Goal: Task Accomplishment & Management: Complete application form

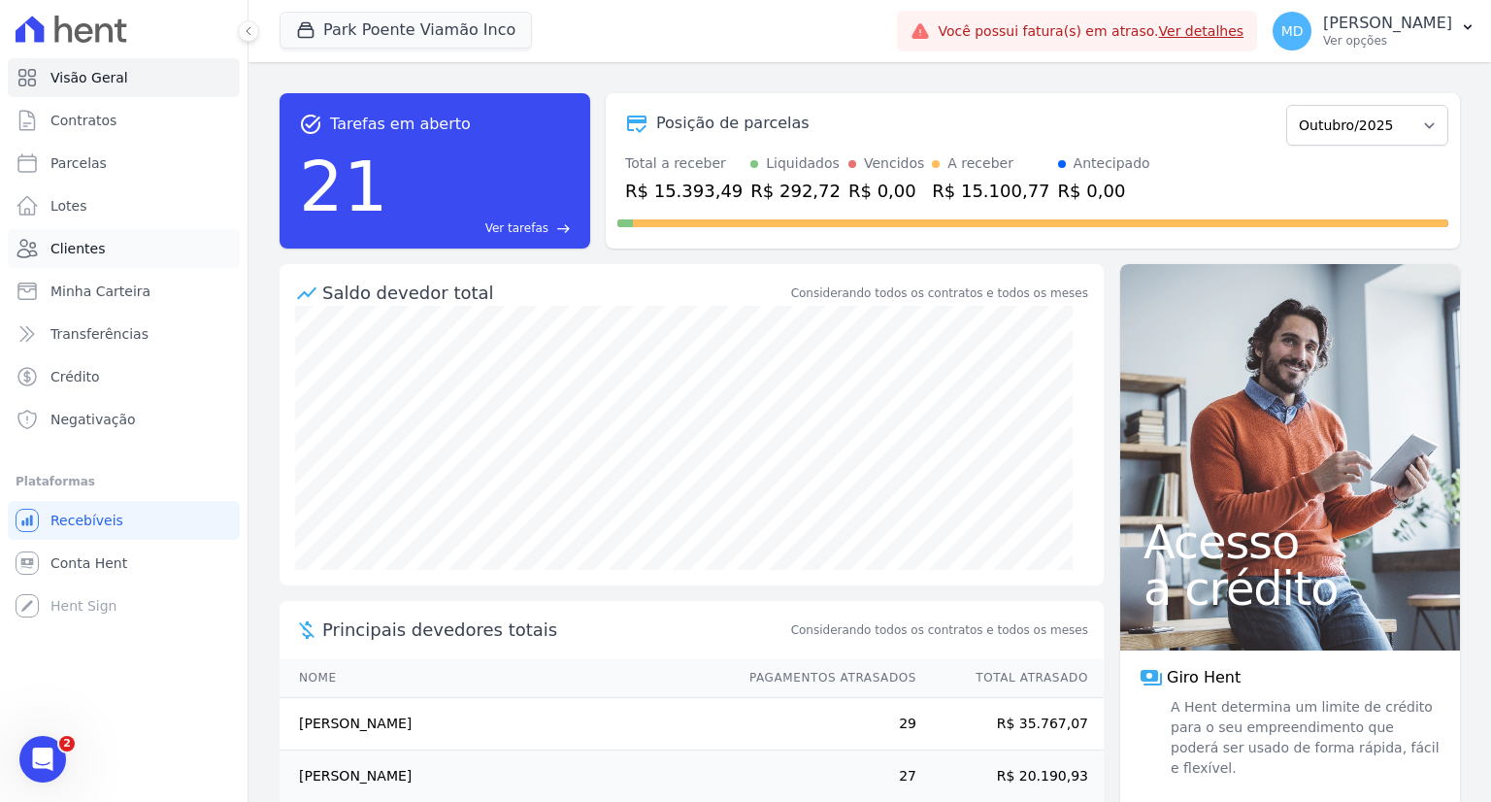
drag, startPoint x: 97, startPoint y: 244, endPoint x: 116, endPoint y: 252, distance: 20.4
click at [97, 244] on span "Clientes" at bounding box center [77, 248] width 54 height 19
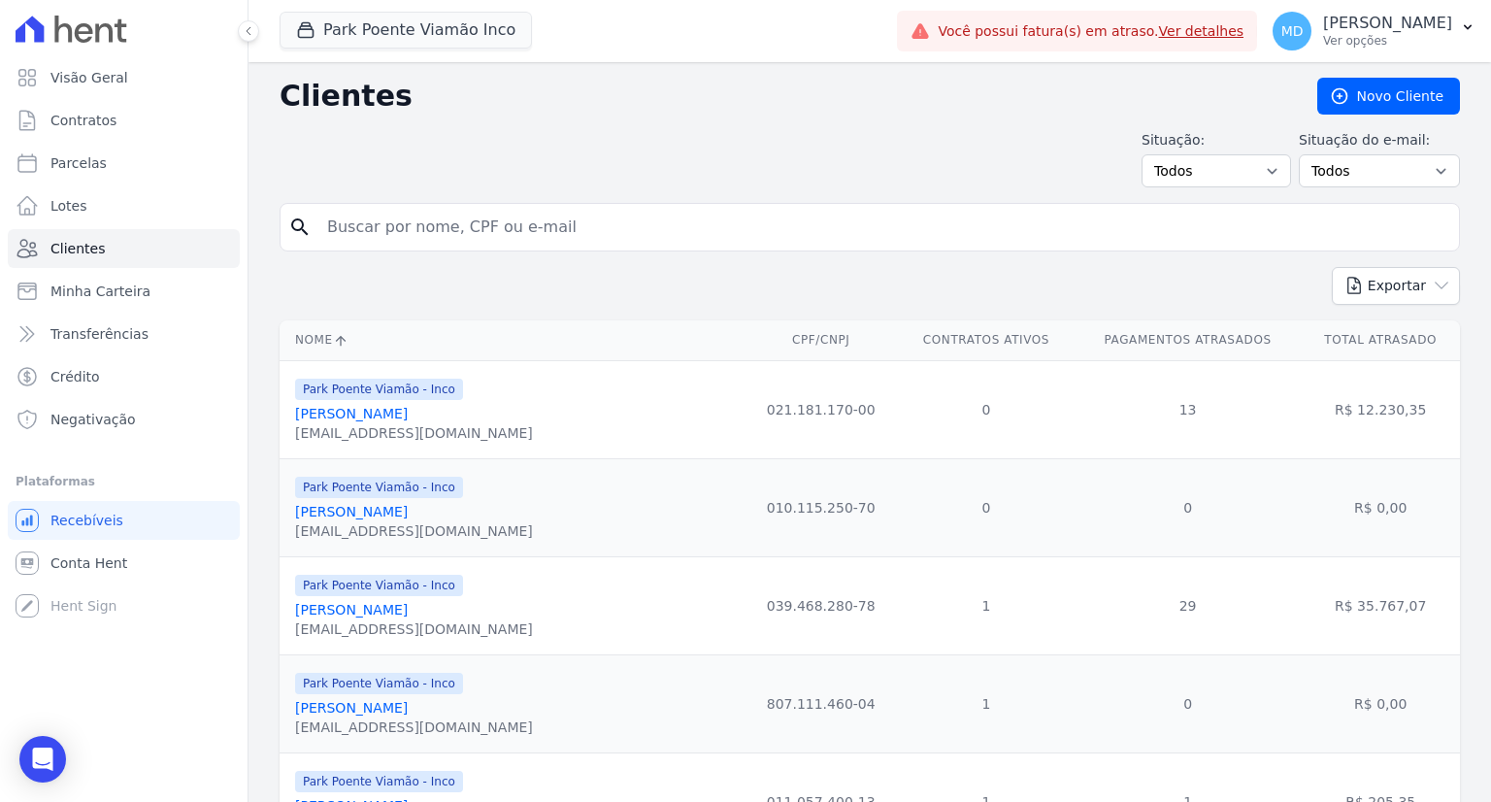
drag, startPoint x: 392, startPoint y: 216, endPoint x: 390, endPoint y: 228, distance: 12.8
click at [392, 216] on input "search" at bounding box center [883, 227] width 1136 height 39
click at [443, 232] on input "dionathan" at bounding box center [883, 227] width 1136 height 39
type input "[PERSON_NAME]"
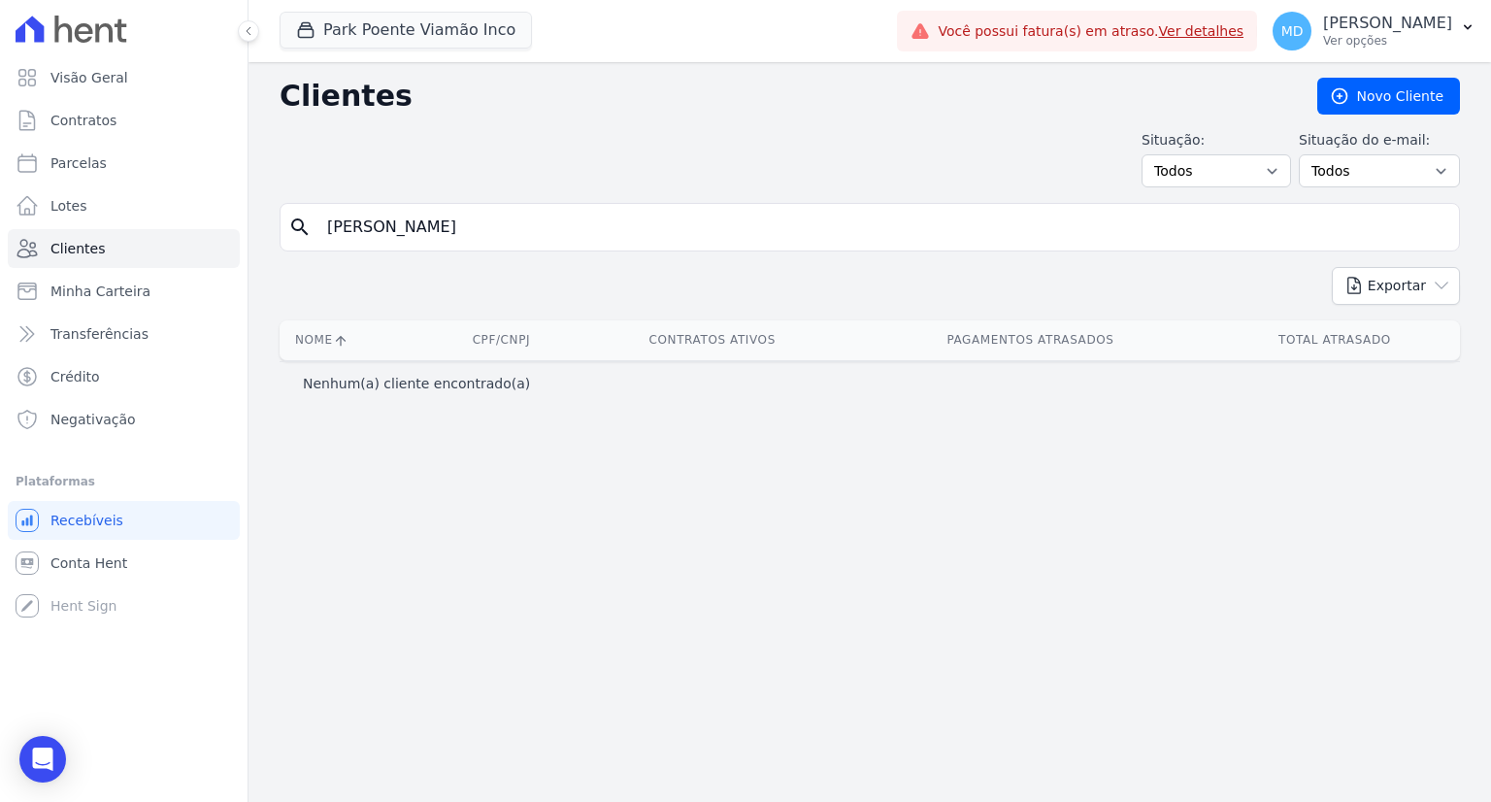
click at [597, 221] on input "[PERSON_NAME]" at bounding box center [883, 227] width 1136 height 39
click at [1361, 97] on link "Novo Cliente" at bounding box center [1388, 96] width 143 height 37
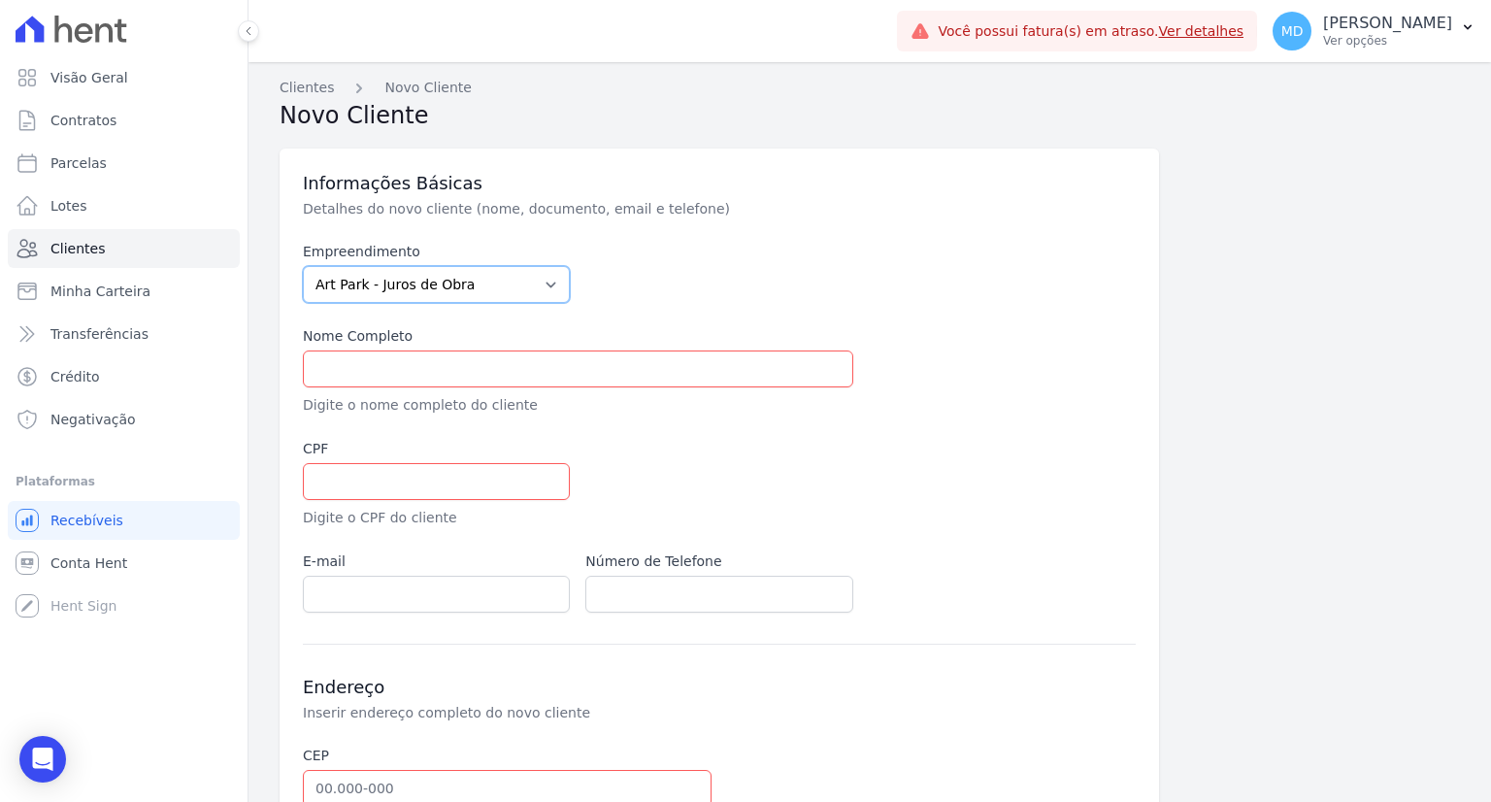
click at [454, 290] on select "[GEOGRAPHIC_DATA] - [GEOGRAPHIC_DATA] - [GEOGRAPHIC_DATA] - JPI Clube Residenci…" at bounding box center [436, 284] width 267 height 37
select select "980c1eb1-4231-460f-863e-120dd4190085"
click at [303, 266] on select "[GEOGRAPHIC_DATA] - [GEOGRAPHIC_DATA] - [GEOGRAPHIC_DATA] - JPI Clube Residenci…" at bounding box center [436, 284] width 267 height 37
click at [393, 365] on input "text" at bounding box center [578, 368] width 550 height 37
type input "[PERSON_NAME]"
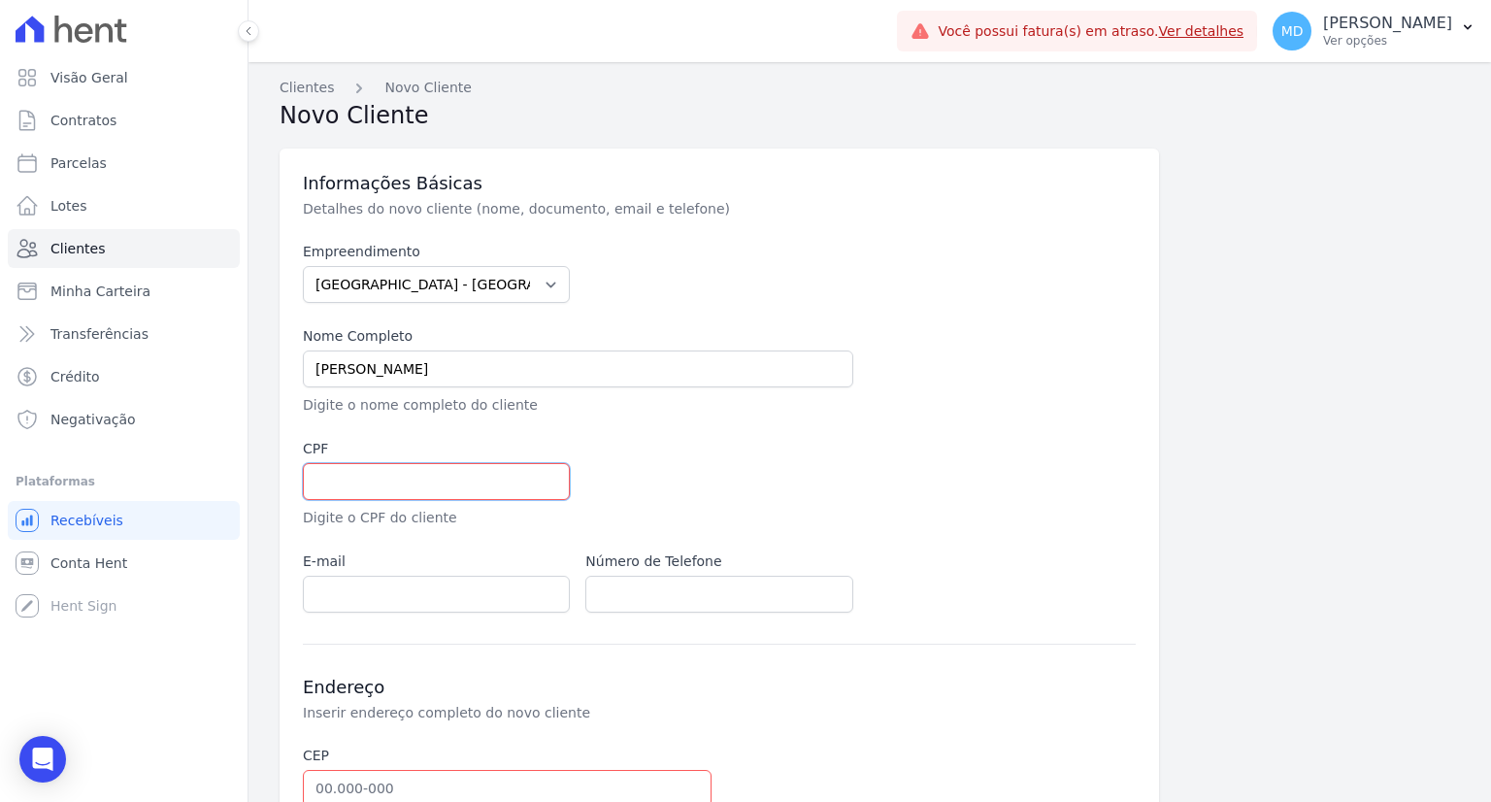
click at [382, 482] on input "text" at bounding box center [436, 481] width 267 height 37
click at [382, 481] on input "text" at bounding box center [436, 481] width 267 height 37
paste input "036.874.580-59"
type input "036.874.580-59"
click at [377, 583] on input "email" at bounding box center [436, 594] width 267 height 37
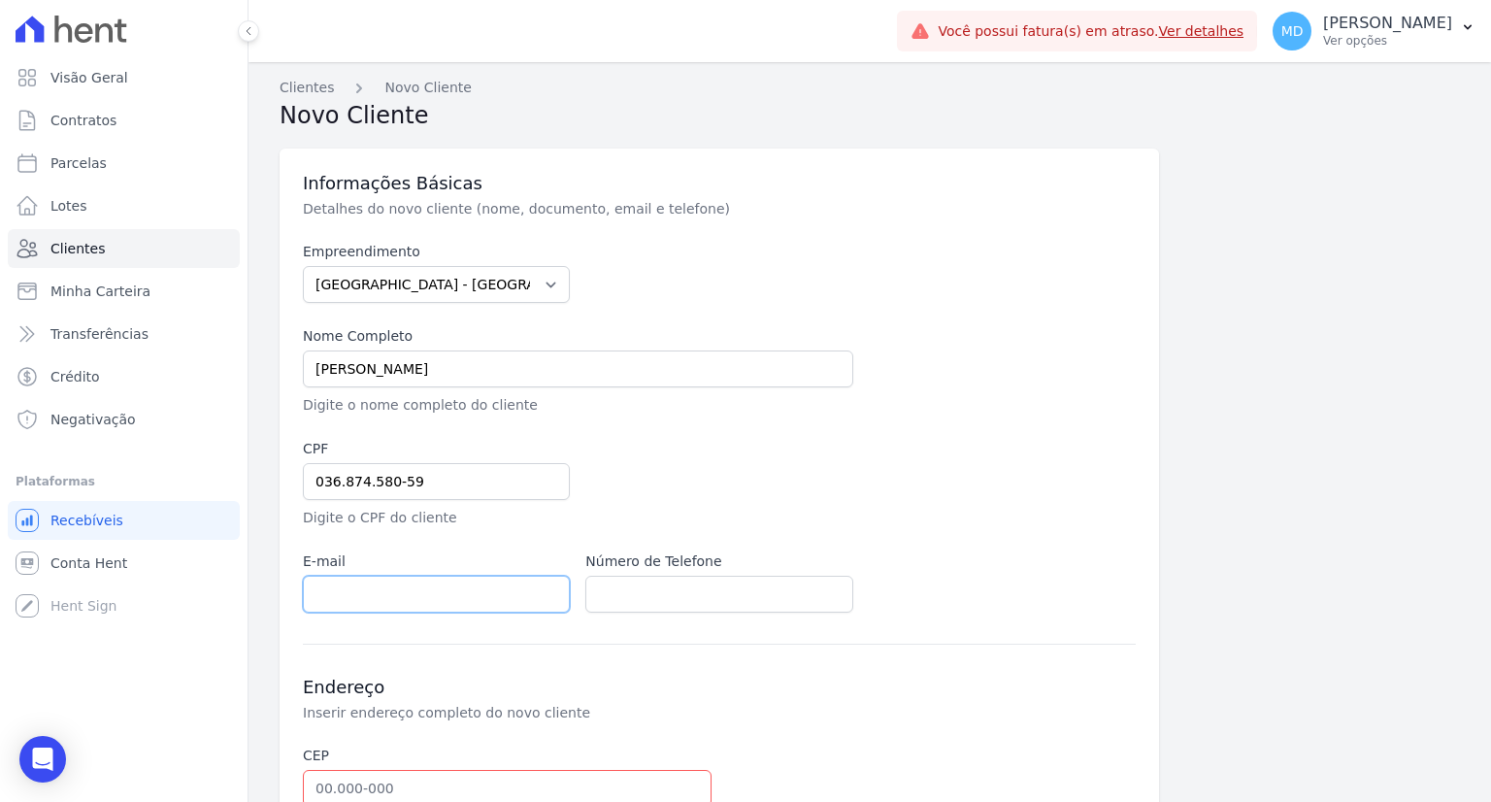
paste input "[EMAIL_ADDRESS][DOMAIN_NAME]"
type input "[EMAIL_ADDRESS][DOMAIN_NAME]"
click at [629, 578] on input "text" at bounding box center [718, 594] width 267 height 37
paste input "[PHONE_NUMBER]"
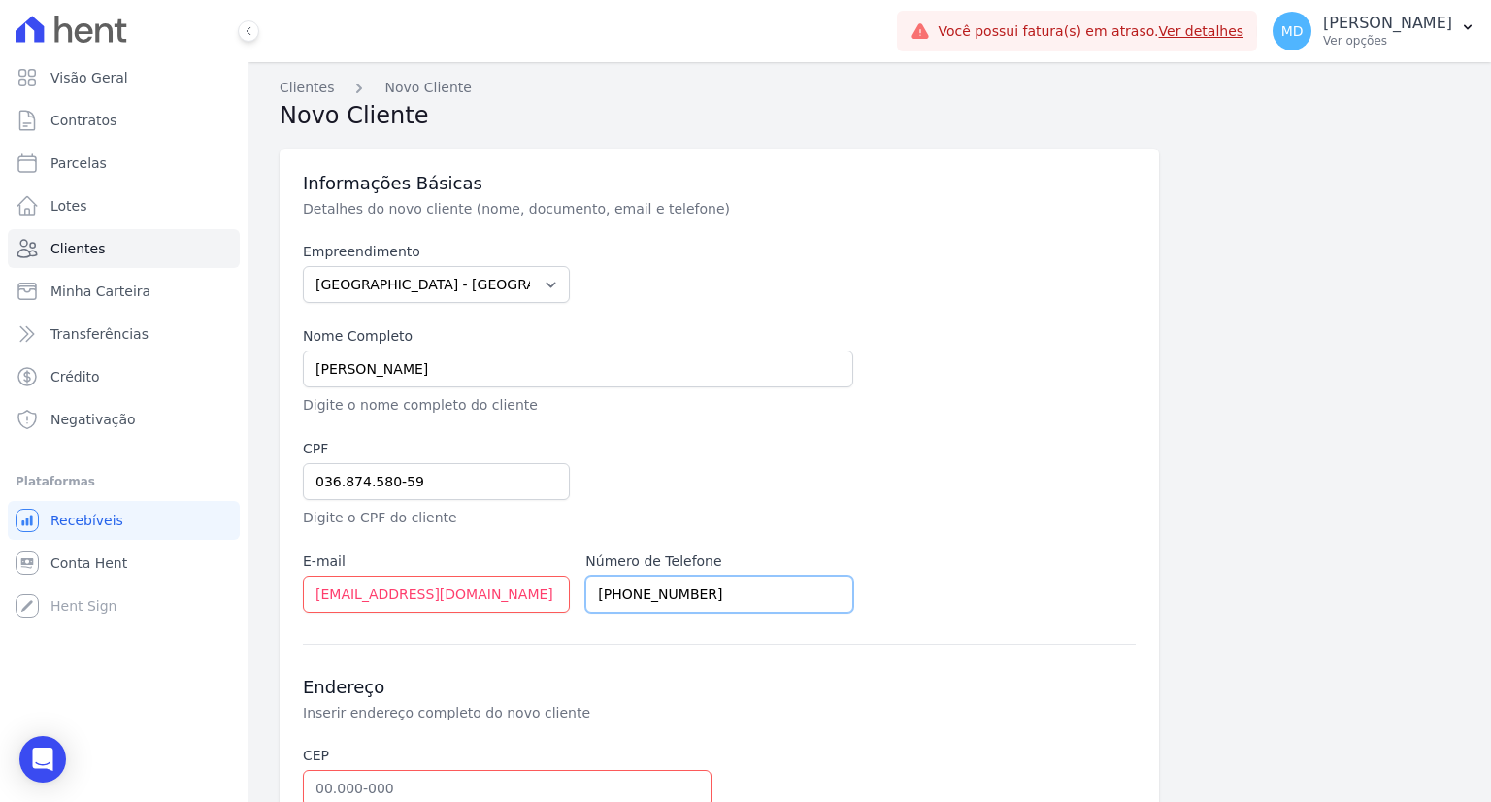
click at [616, 591] on input "[PHONE_NUMBER]" at bounding box center [718, 594] width 267 height 37
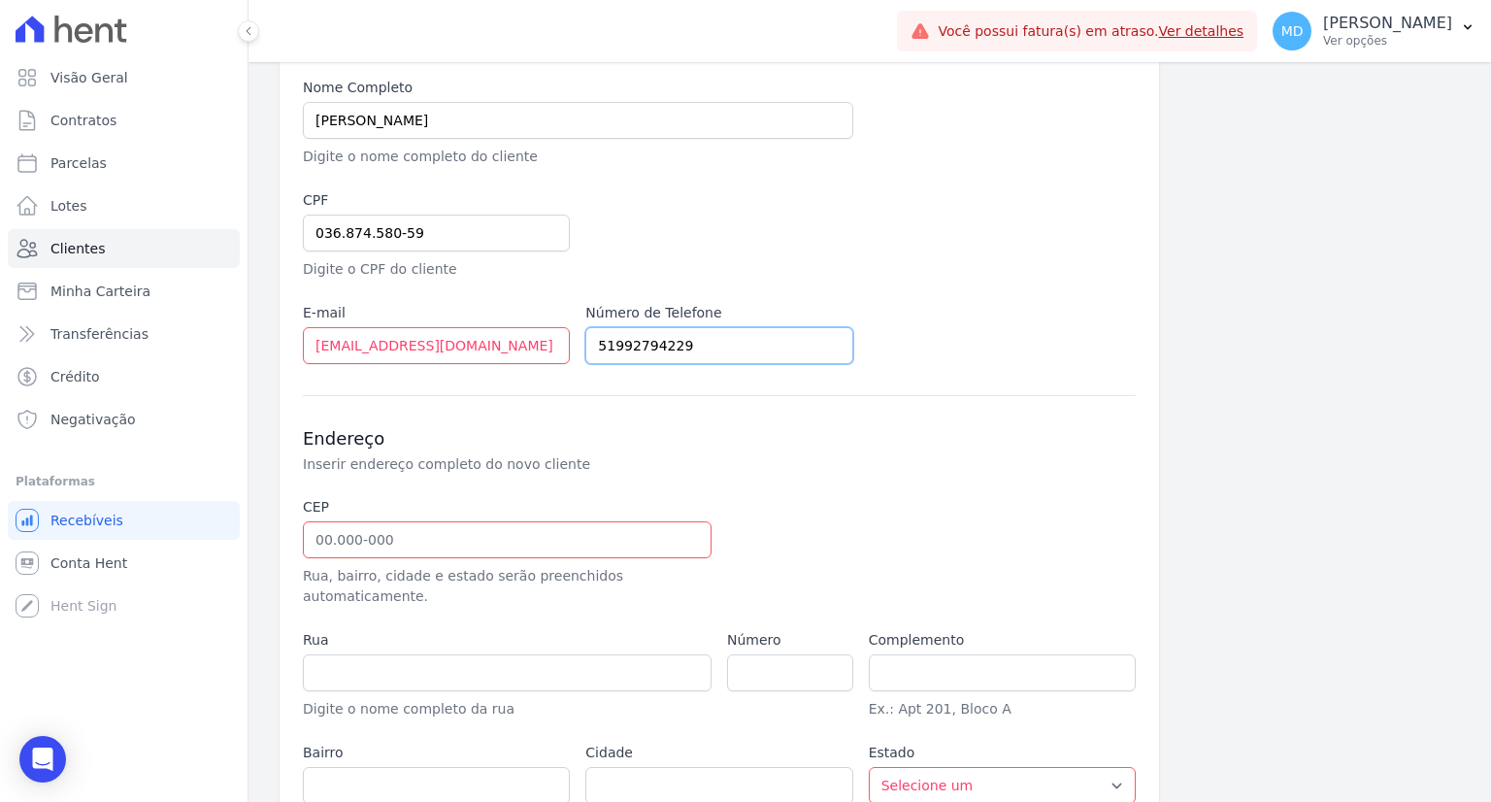
scroll to position [291, 0]
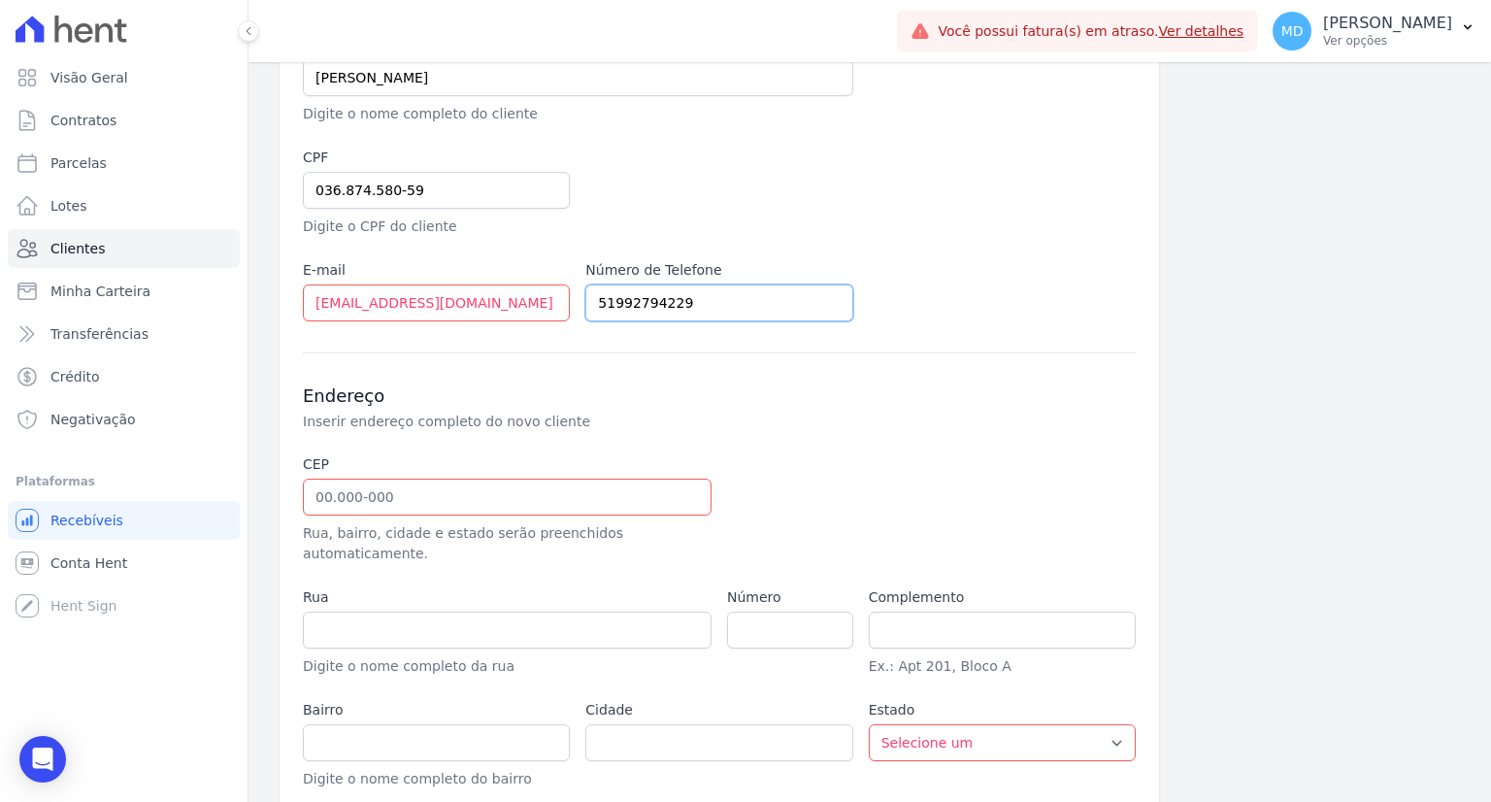
type input "51992794229"
click at [406, 499] on input "text" at bounding box center [507, 497] width 409 height 37
paste input "94.945-460"
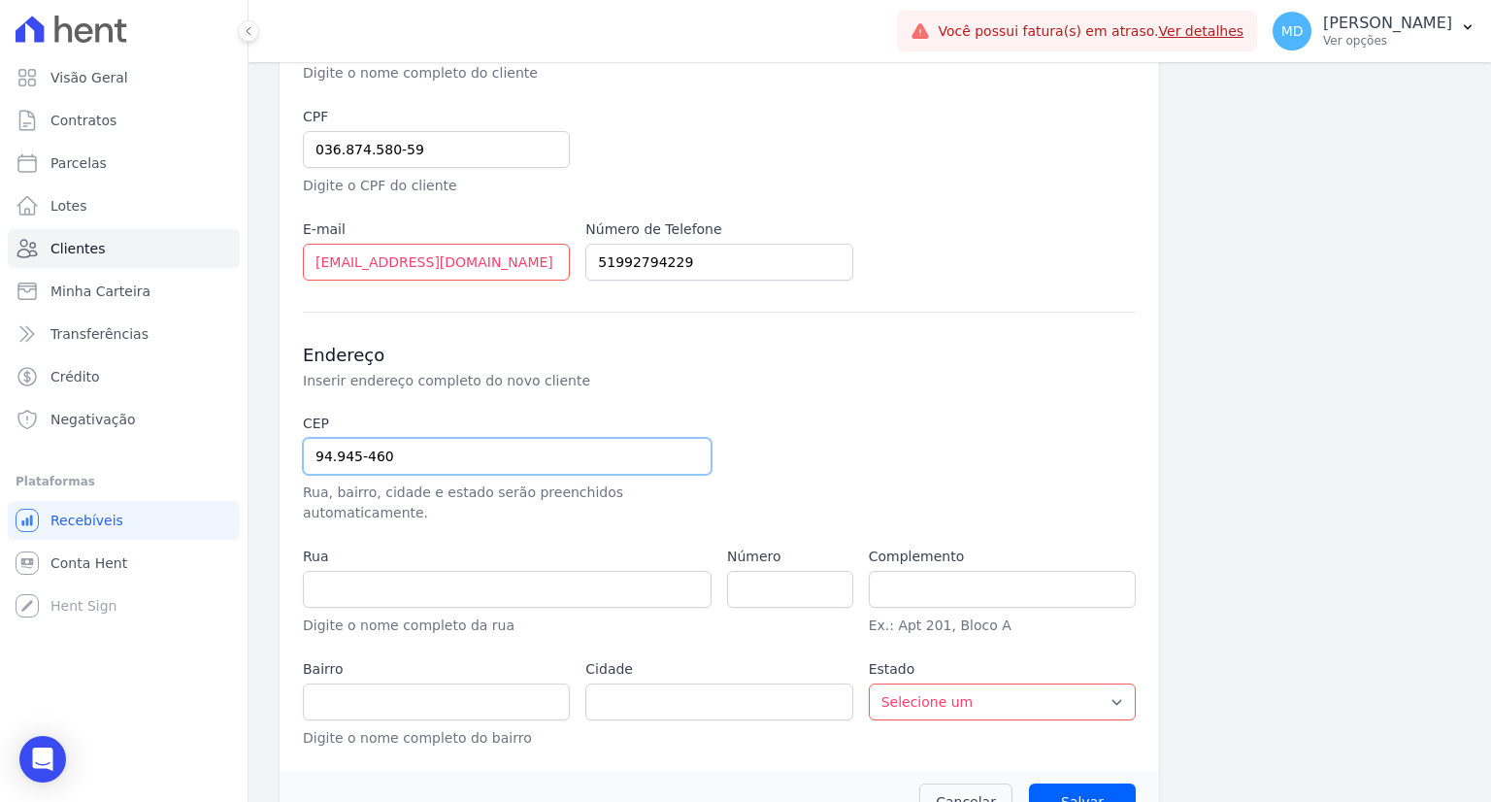
scroll to position [353, 0]
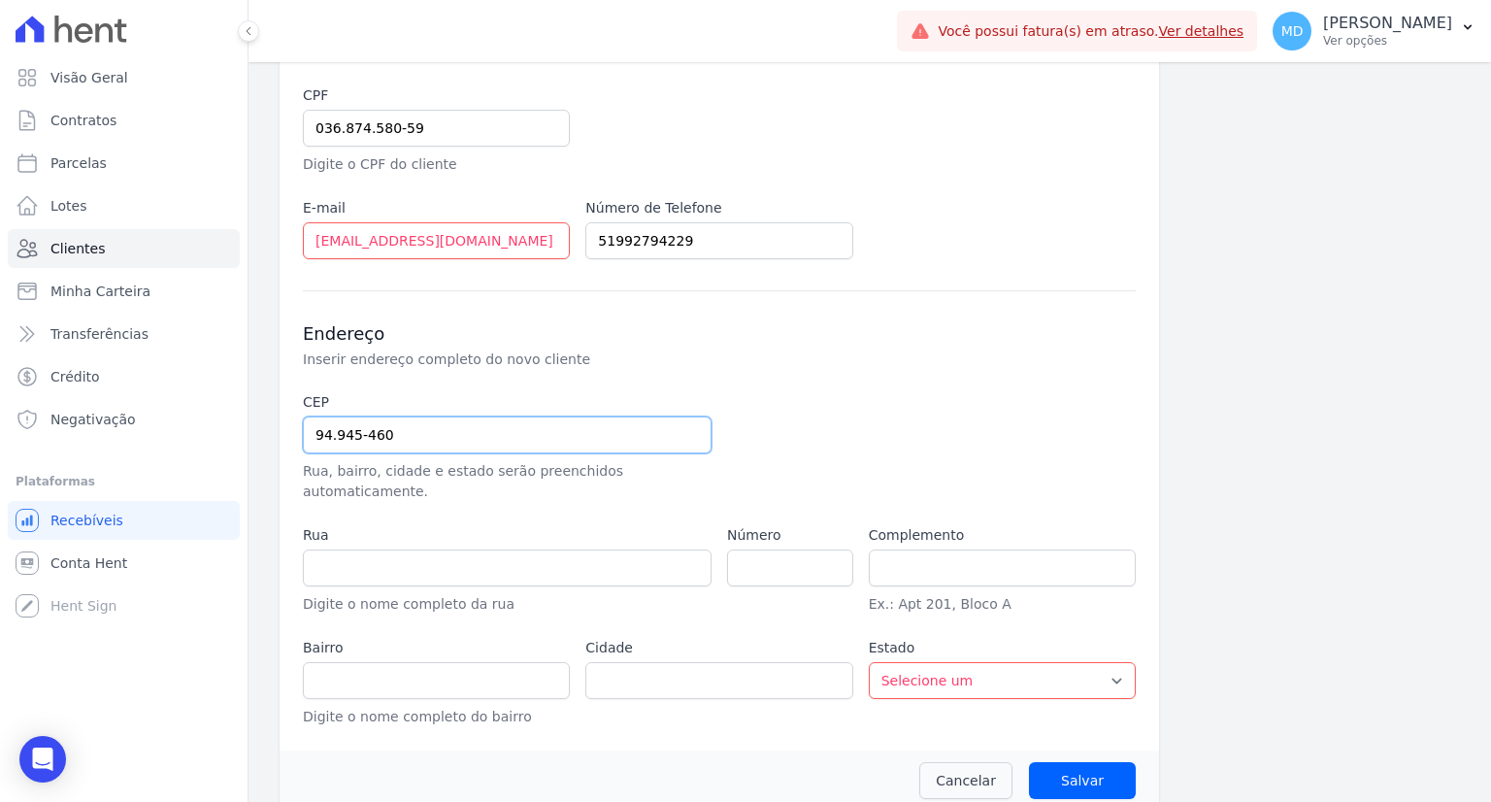
type input "94.945-460"
type input "[GEOGRAPHIC_DATA]"
type input "Cachoeirinha"
select select "RS"
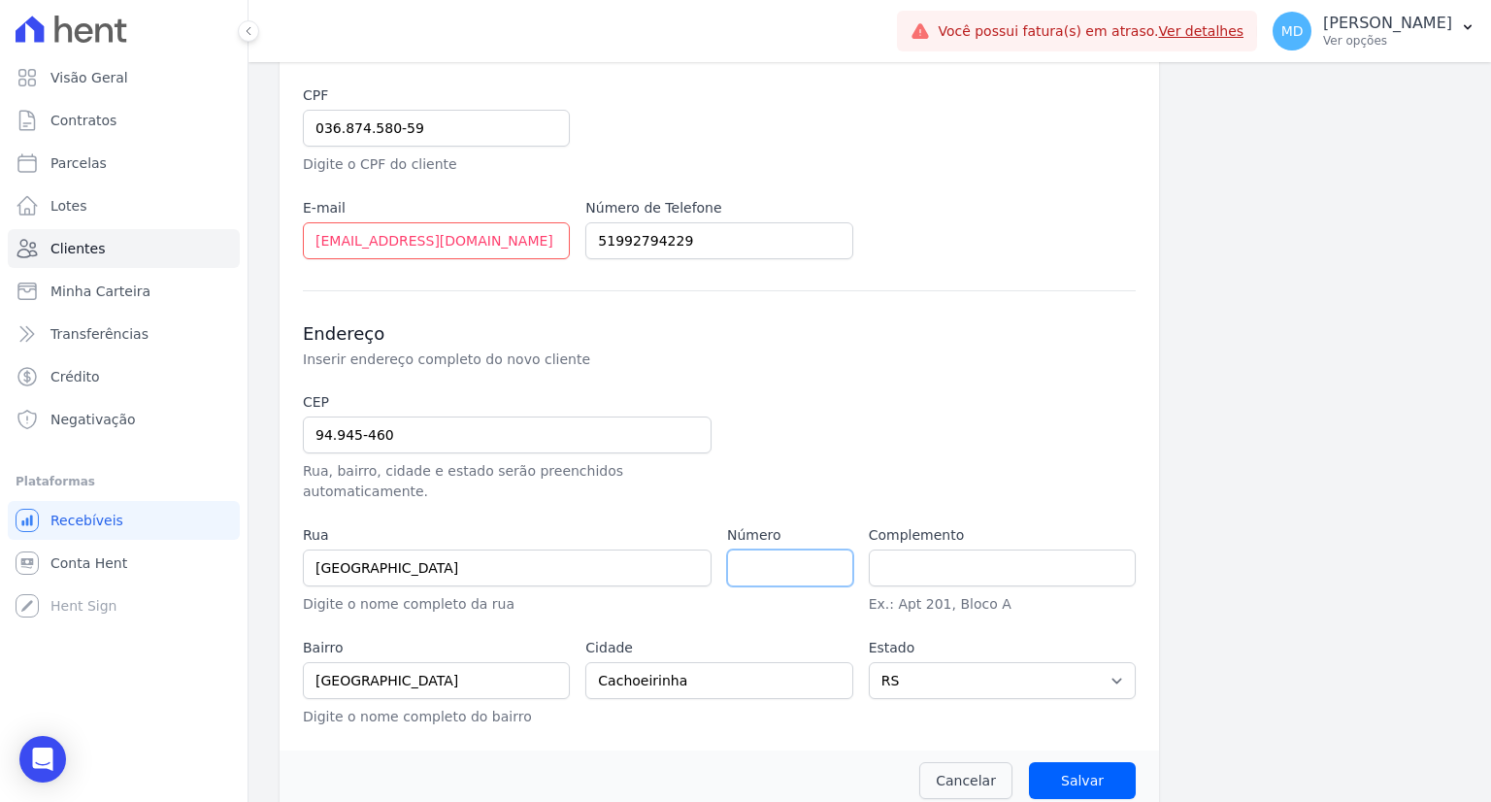
paste input "120"
type input "120"
click at [1086, 767] on input "Salvar" at bounding box center [1082, 780] width 107 height 37
click at [1052, 762] on input "Salvar" at bounding box center [1082, 780] width 107 height 37
click at [1084, 762] on input "Salvar" at bounding box center [1082, 780] width 107 height 37
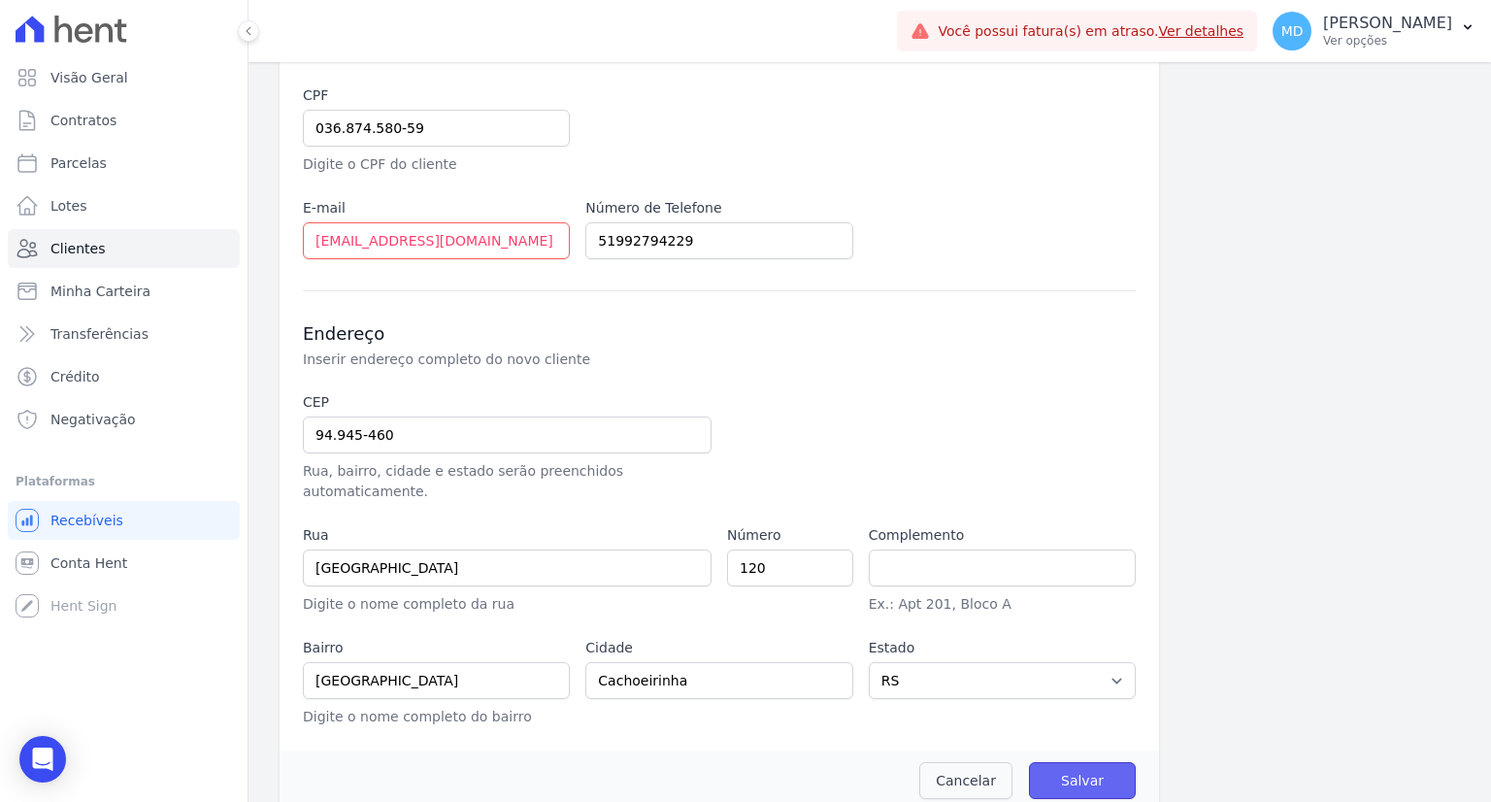
click at [1084, 762] on input "Salvar" at bounding box center [1082, 780] width 107 height 37
click at [495, 707] on p "Digite o nome completo do bairro" at bounding box center [436, 717] width 267 height 20
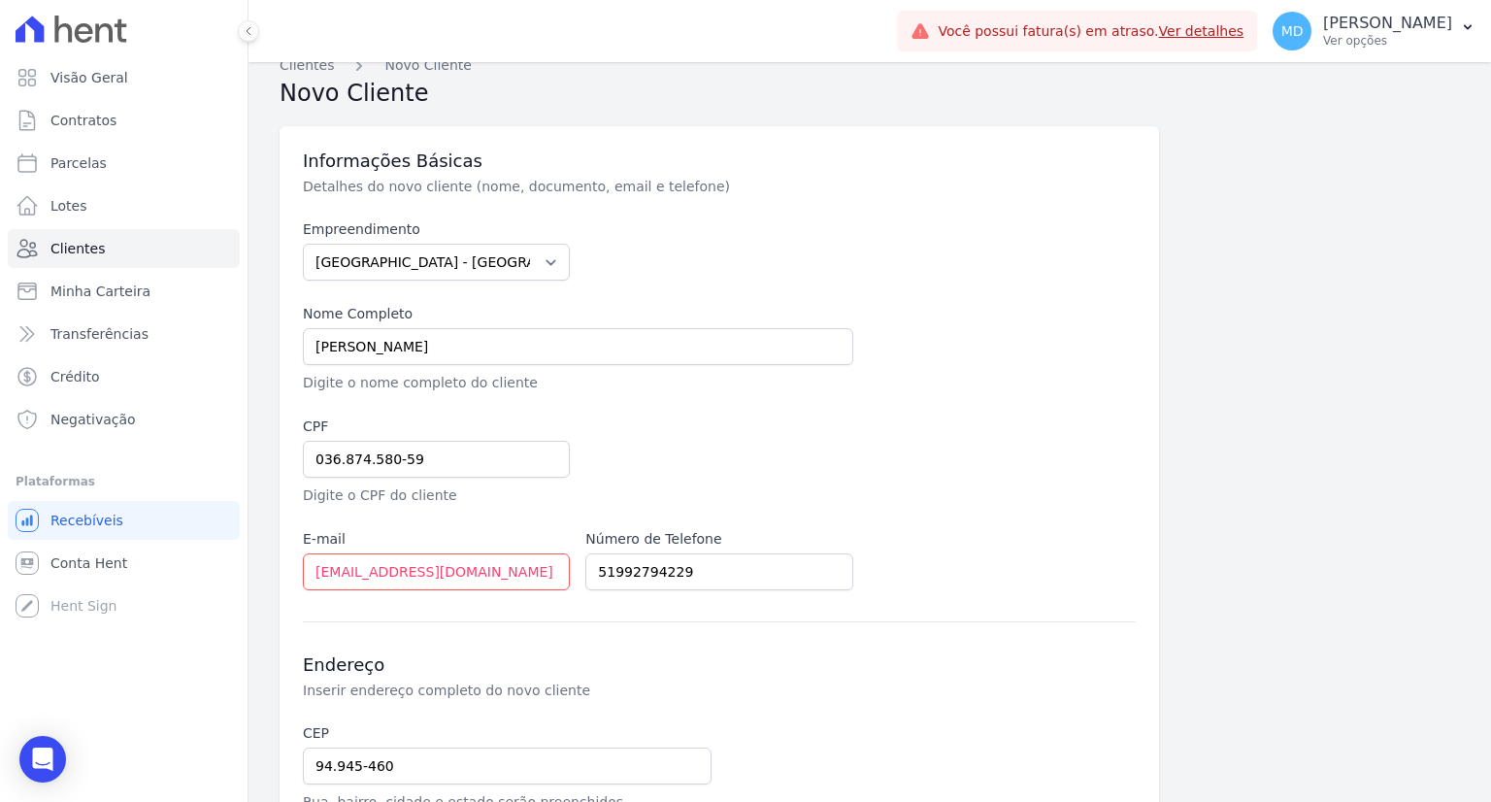
scroll to position [0, 0]
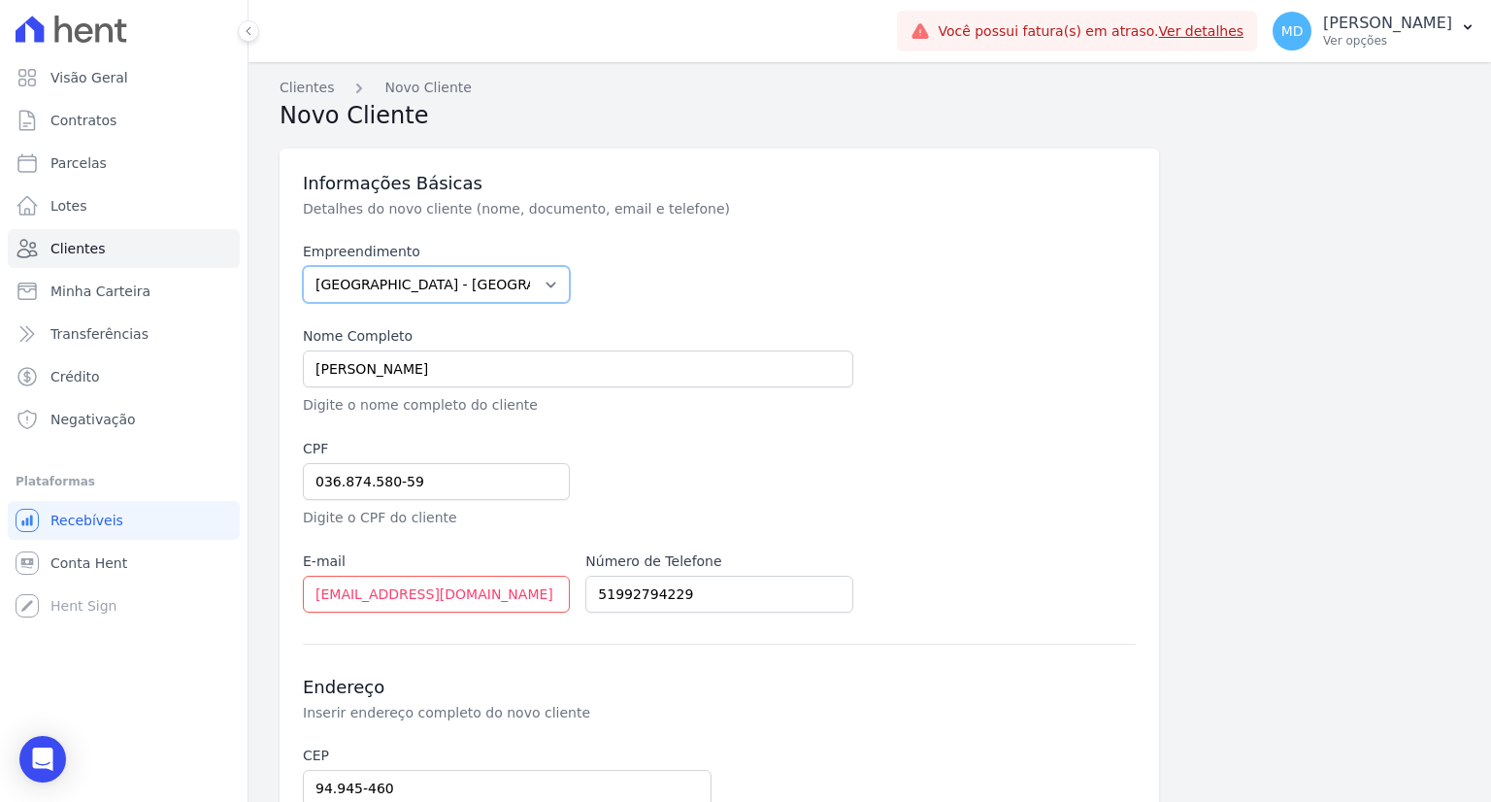
click at [523, 274] on select "[GEOGRAPHIC_DATA] - [GEOGRAPHIC_DATA] - [GEOGRAPHIC_DATA] - JPI Clube Residenci…" at bounding box center [436, 284] width 267 height 37
click at [520, 280] on select "[GEOGRAPHIC_DATA] - [GEOGRAPHIC_DATA] - [GEOGRAPHIC_DATA] - JPI Clube Residenci…" at bounding box center [436, 284] width 267 height 37
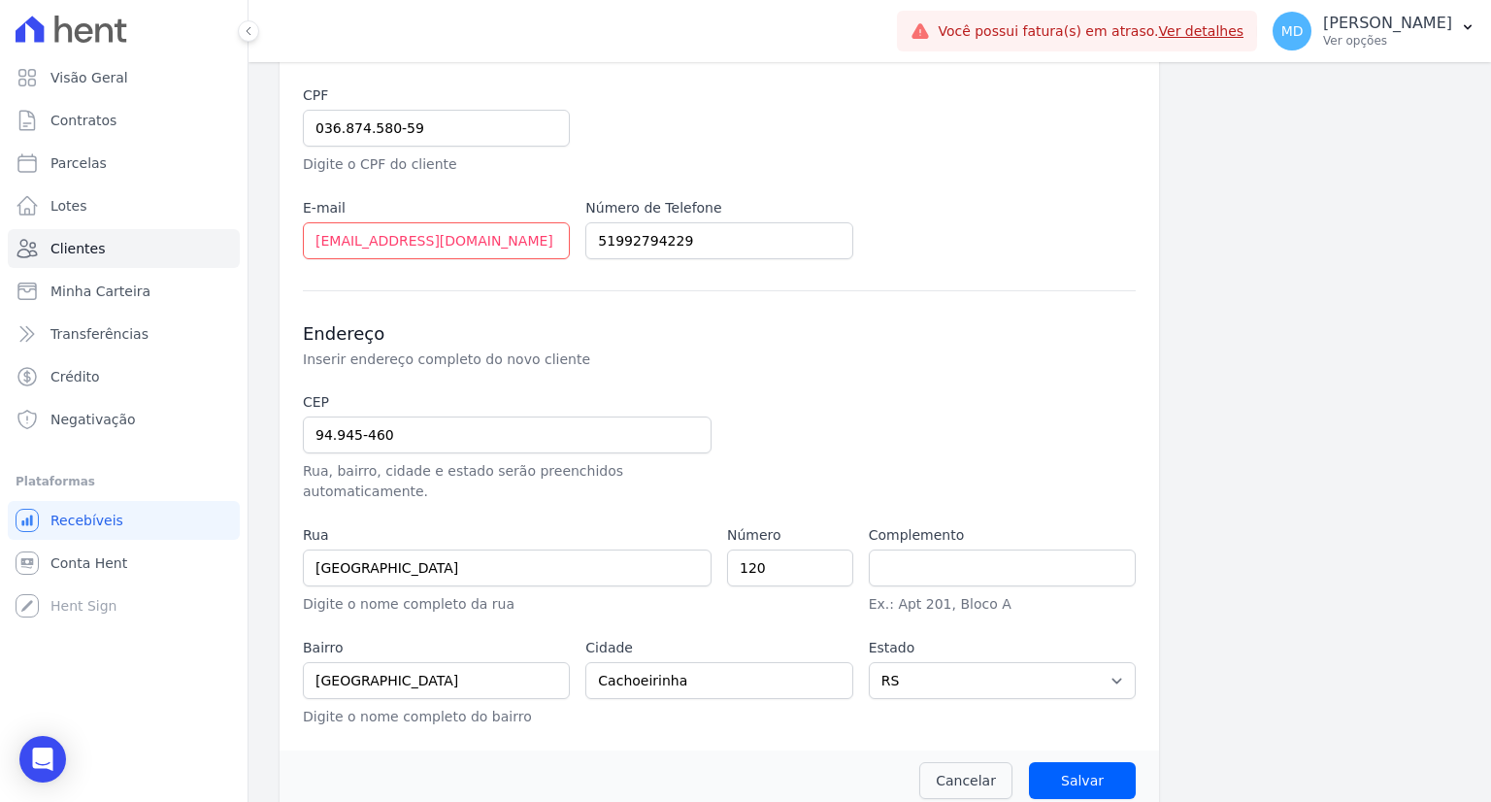
scroll to position [353, 0]
click at [522, 434] on input "94.945-460" at bounding box center [507, 434] width 409 height 37
click at [718, 416] on div "CEP 94.945-460 Rua, bairro, cidade e estado serão preenchidos automaticamente. …" at bounding box center [719, 559] width 833 height 335
click at [946, 549] on input "text" at bounding box center [1002, 567] width 267 height 37
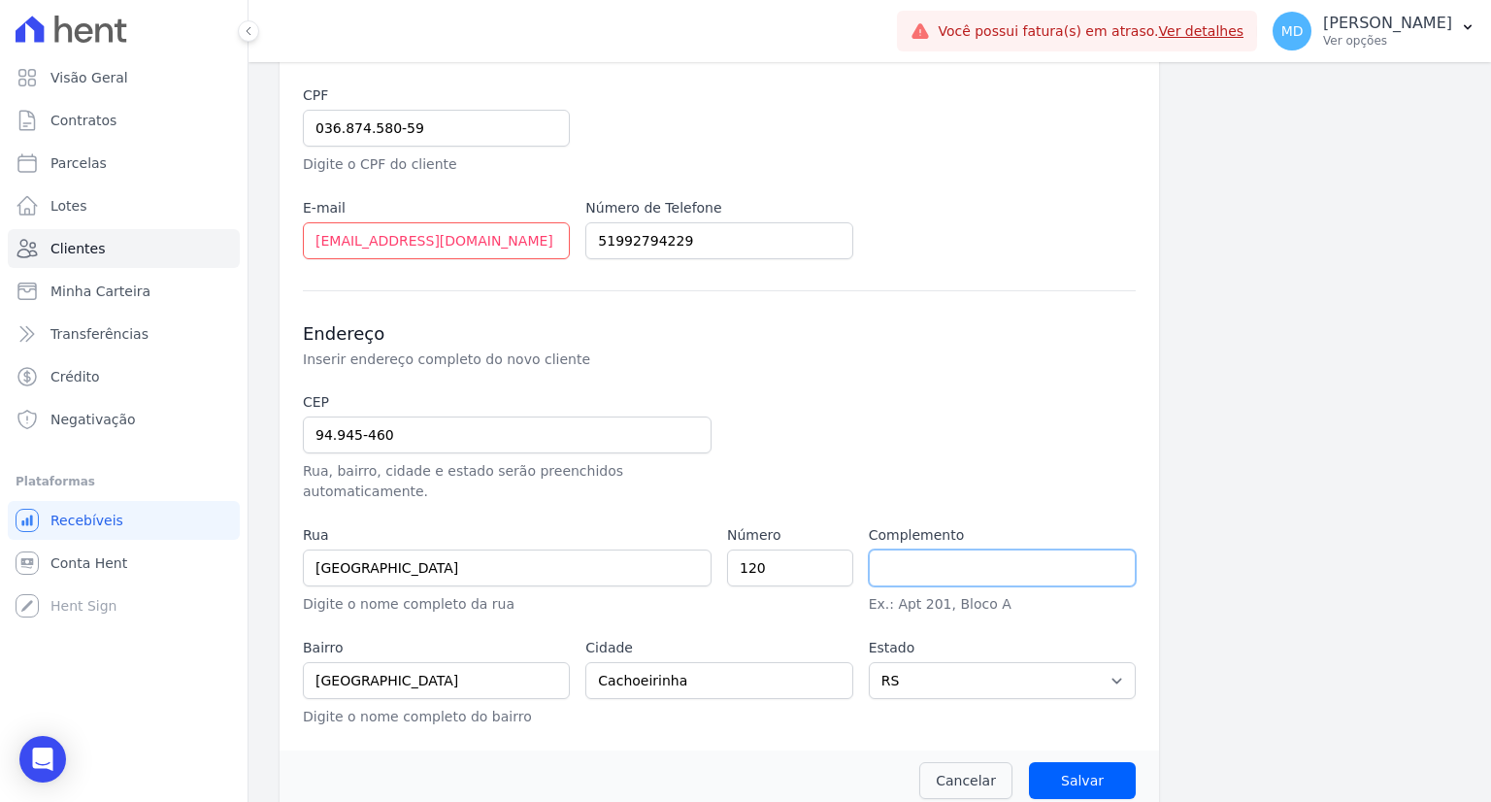
click at [947, 549] on input "text" at bounding box center [1002, 567] width 267 height 37
drag, startPoint x: 859, startPoint y: 714, endPoint x: 1033, endPoint y: 721, distance: 173.9
click at [862, 714] on div "Informações Básicas Detalhes do novo cliente (nome, documento, email e telefone…" at bounding box center [720, 272] width 880 height 955
click at [1054, 762] on input "Salvar" at bounding box center [1082, 780] width 107 height 37
click at [982, 662] on select "Selecione um AC AL AP AM BA CE DF ES GO MA MG MT MS PA PB PR PE PI RJ RN RS RO …" at bounding box center [1002, 680] width 267 height 37
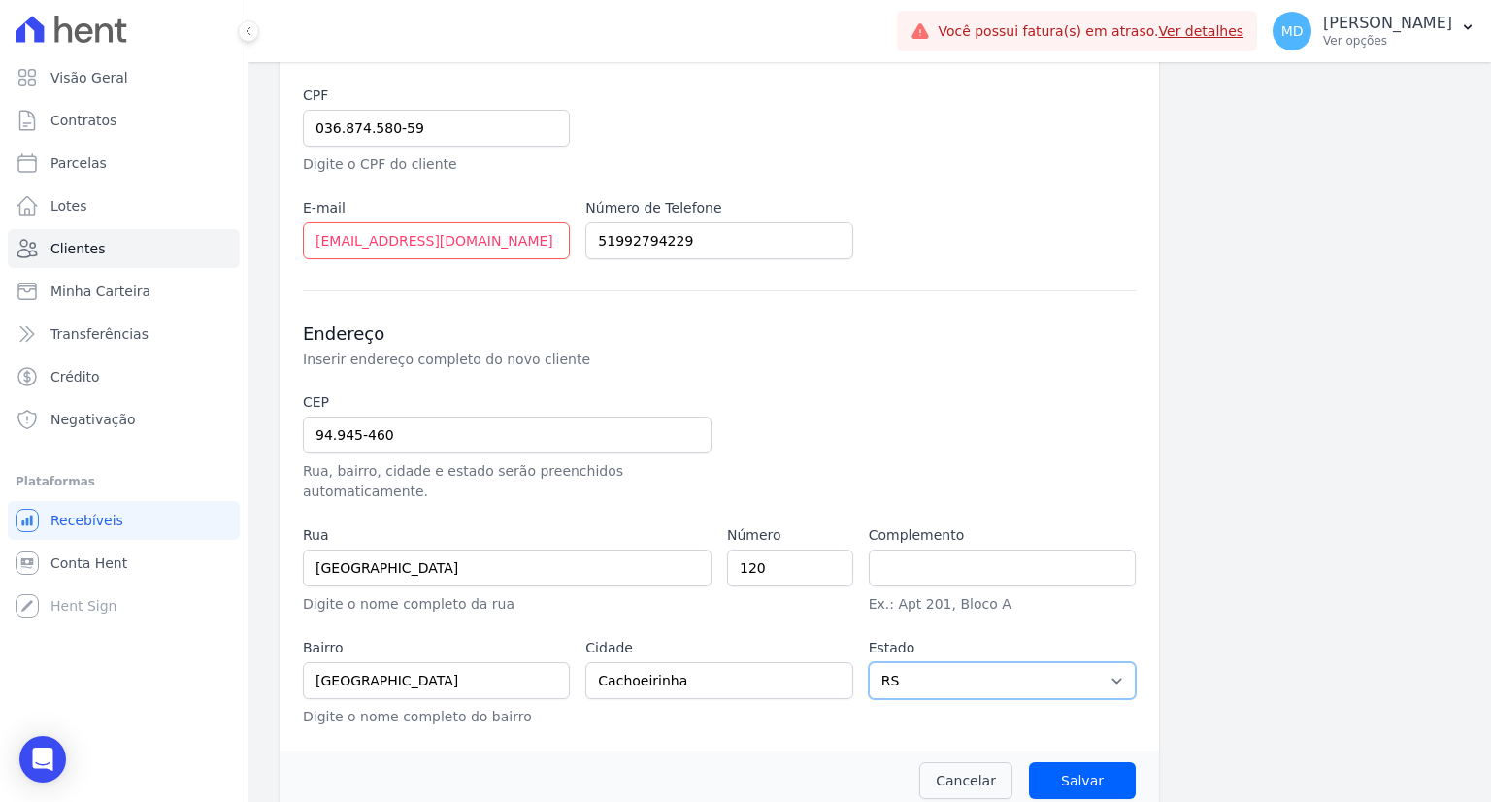
click at [982, 671] on select "Selecione um AC AL AP AM BA CE DF ES GO MA MG MT MS PA PB PR PE PI RJ RN RS RO …" at bounding box center [1002, 680] width 267 height 37
click at [1087, 762] on input "Salvar" at bounding box center [1082, 780] width 107 height 37
click at [1056, 762] on input "Salvar" at bounding box center [1082, 780] width 107 height 37
click at [1081, 762] on input "Salvar" at bounding box center [1082, 780] width 107 height 37
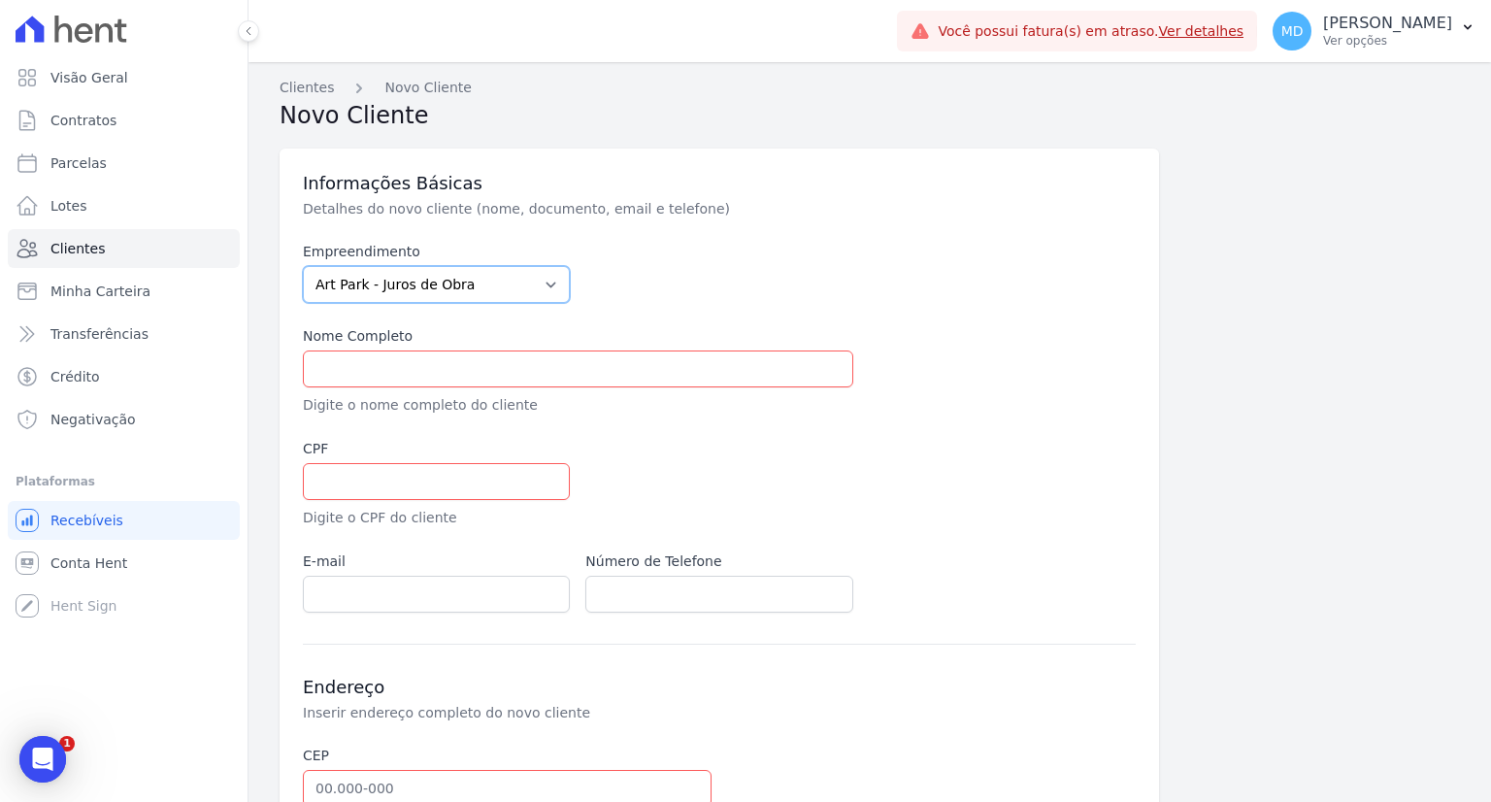
click at [533, 287] on select "[GEOGRAPHIC_DATA] - [GEOGRAPHIC_DATA] - [GEOGRAPHIC_DATA] - JPI Clube Residenci…" at bounding box center [436, 284] width 267 height 37
select select "980c1eb1-4231-460f-863e-120dd4190085"
click at [303, 266] on select "[GEOGRAPHIC_DATA] - [GEOGRAPHIC_DATA] - [GEOGRAPHIC_DATA] - JPI Clube Residenci…" at bounding box center [436, 284] width 267 height 37
click at [421, 368] on input "text" at bounding box center [578, 368] width 550 height 37
type input "[PERSON_NAME]"
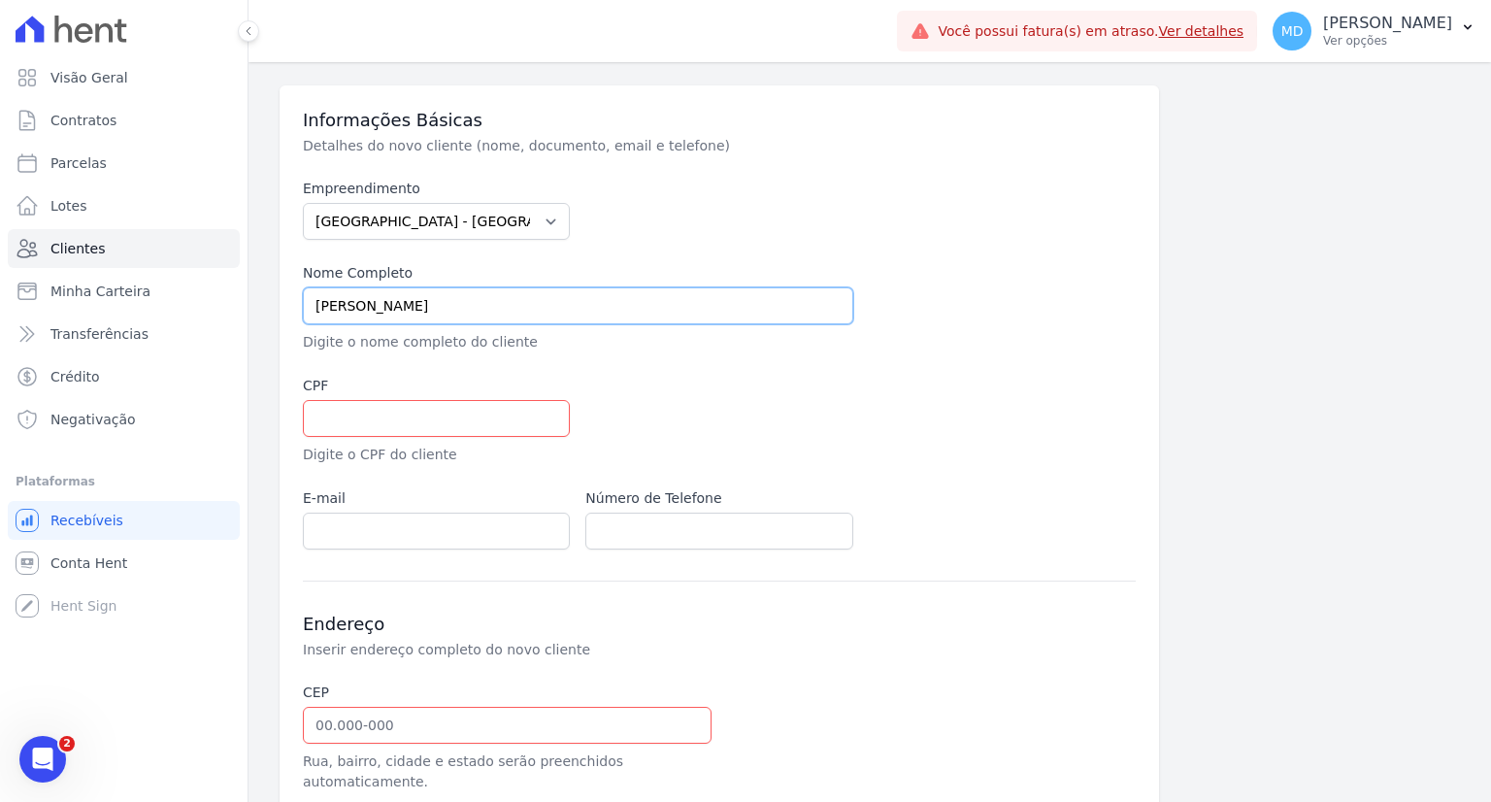
scroll to position [97, 0]
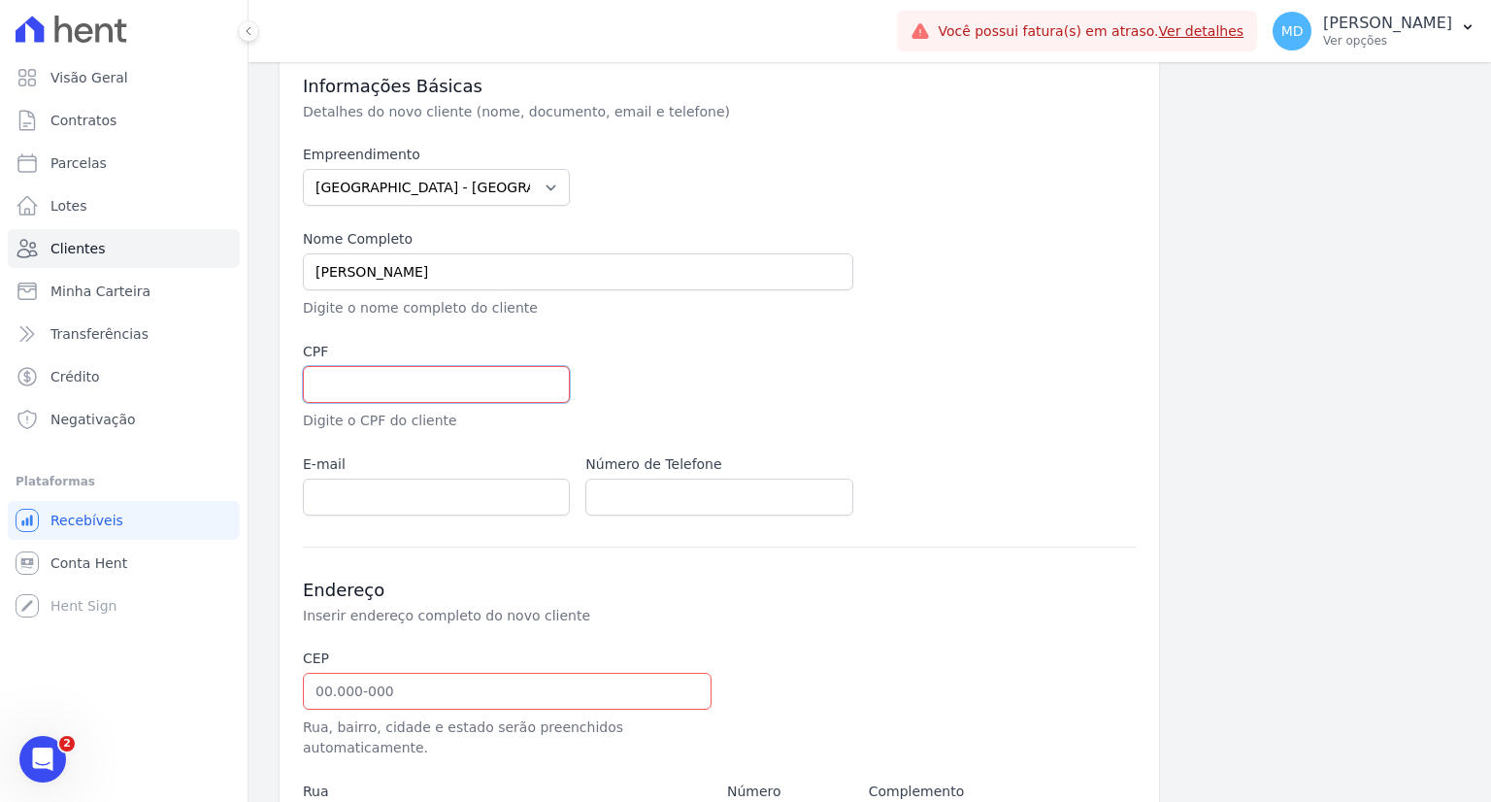
click at [388, 391] on input "text" at bounding box center [436, 384] width 267 height 37
click at [384, 377] on input "text" at bounding box center [436, 384] width 267 height 37
type input "036.874.580-59"
click at [413, 501] on input "email" at bounding box center [436, 497] width 267 height 37
type input "[EMAIL_ADDRESS][DOMAIN_NAME]"
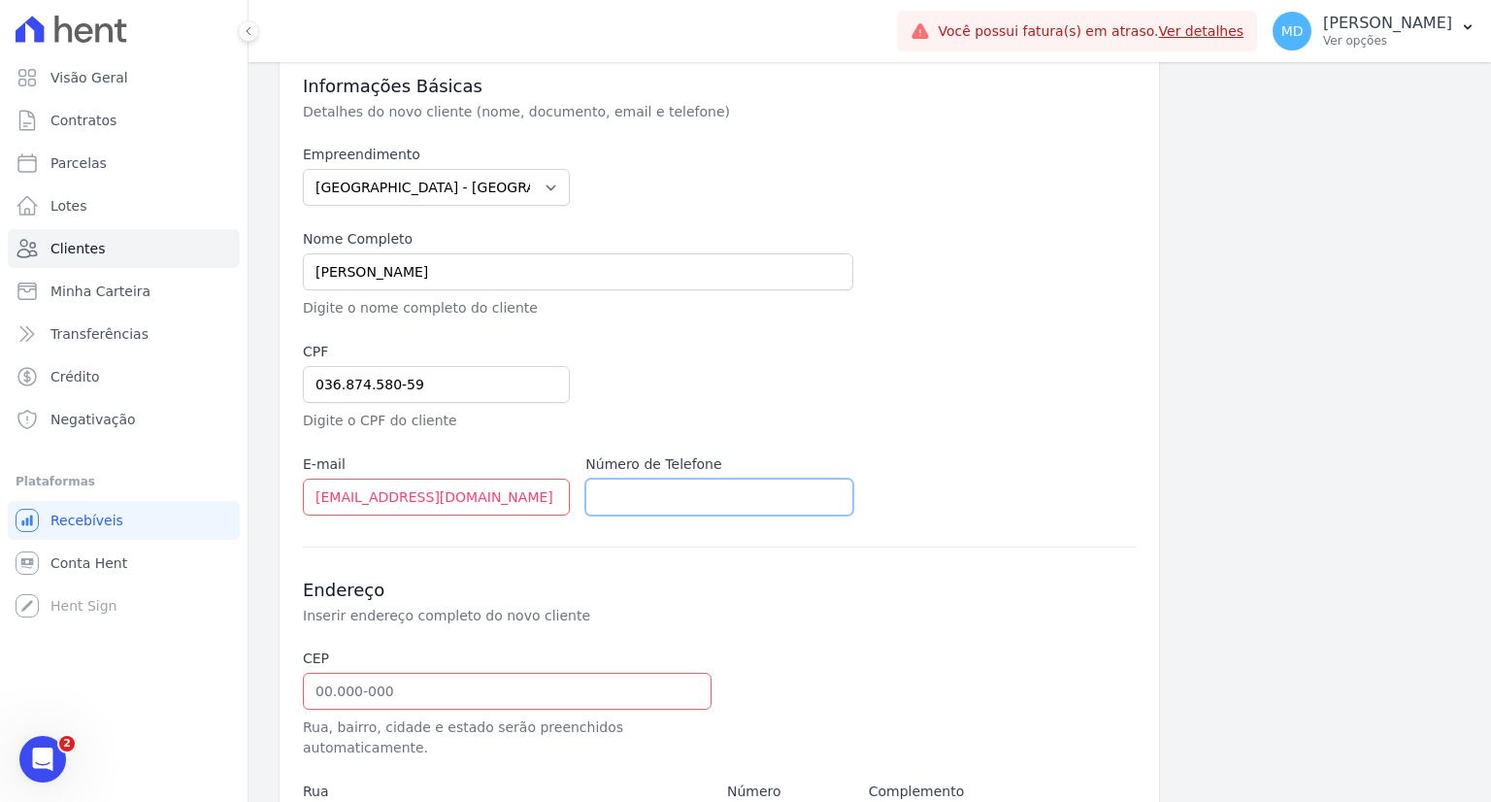
click at [637, 505] on input "text" at bounding box center [718, 497] width 267 height 37
click at [614, 495] on input "[PHONE_NUMBER]" at bounding box center [718, 497] width 267 height 37
click at [615, 499] on input "[PHONE_NUMBER]" at bounding box center [718, 497] width 267 height 37
type input "51992794229"
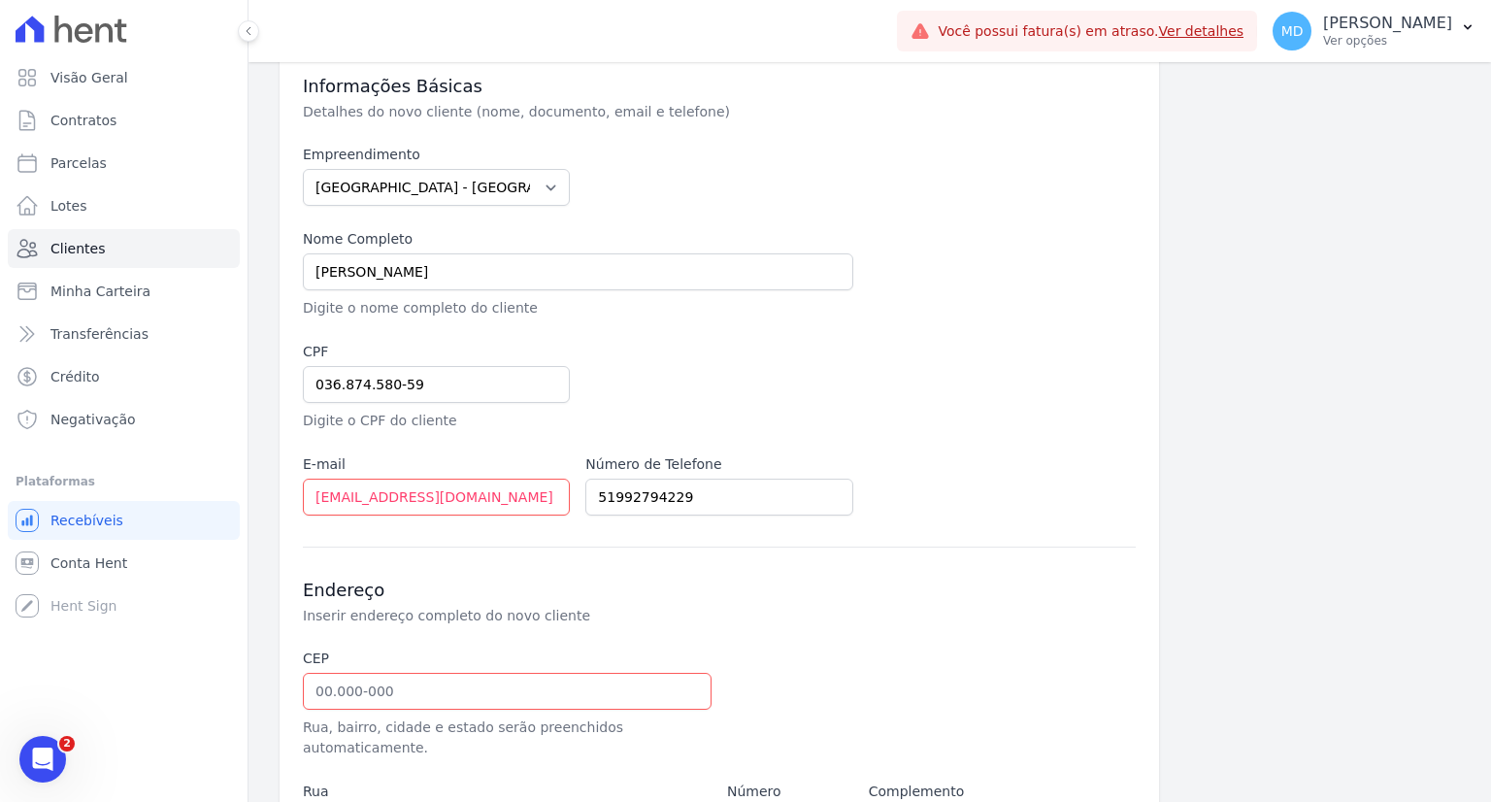
click at [657, 548] on div "Endereço Inserir endereço completo do novo cliente CEP Rua, bairro, cidade e es…" at bounding box center [719, 765] width 833 height 437
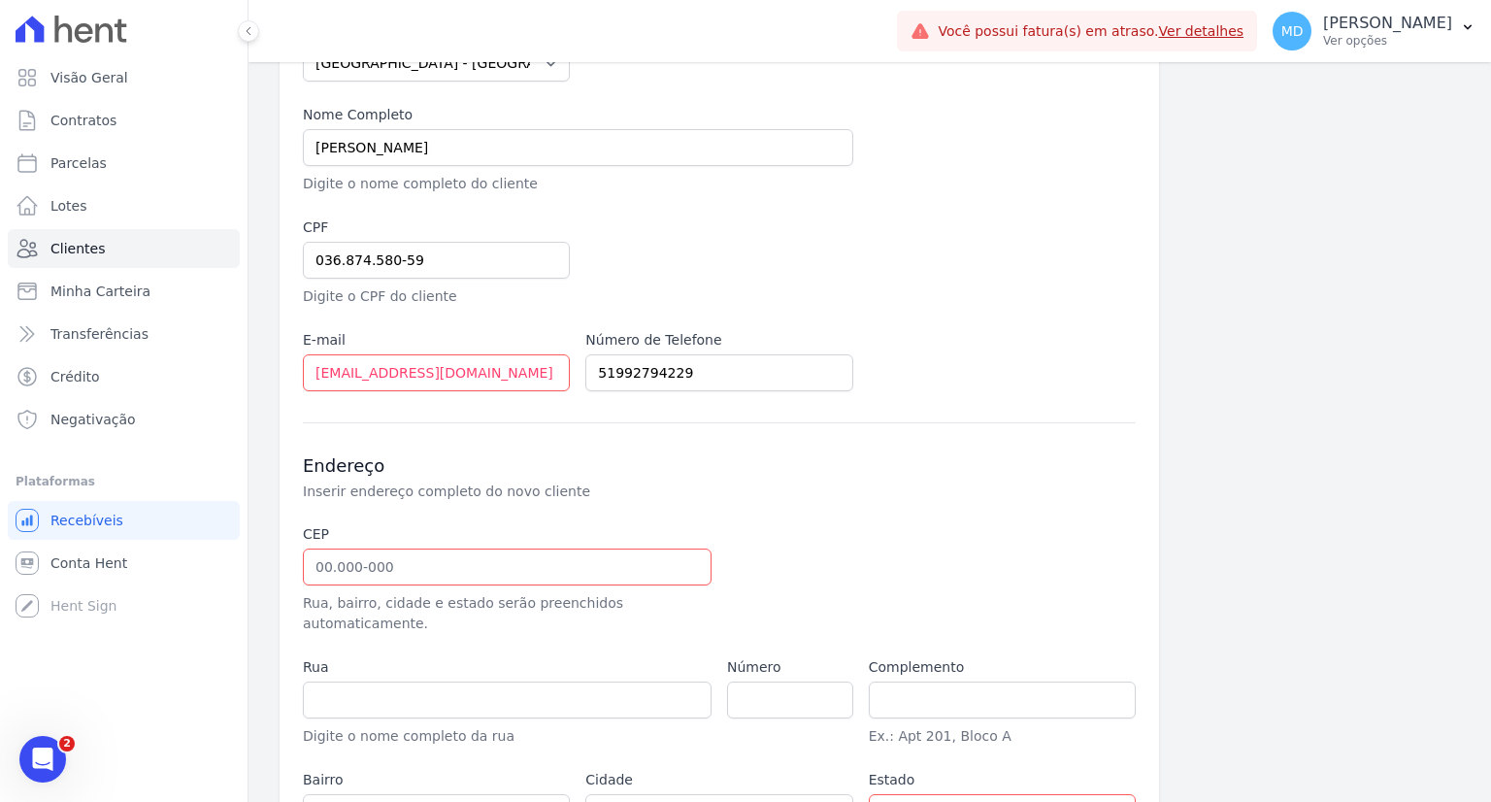
scroll to position [353, 0]
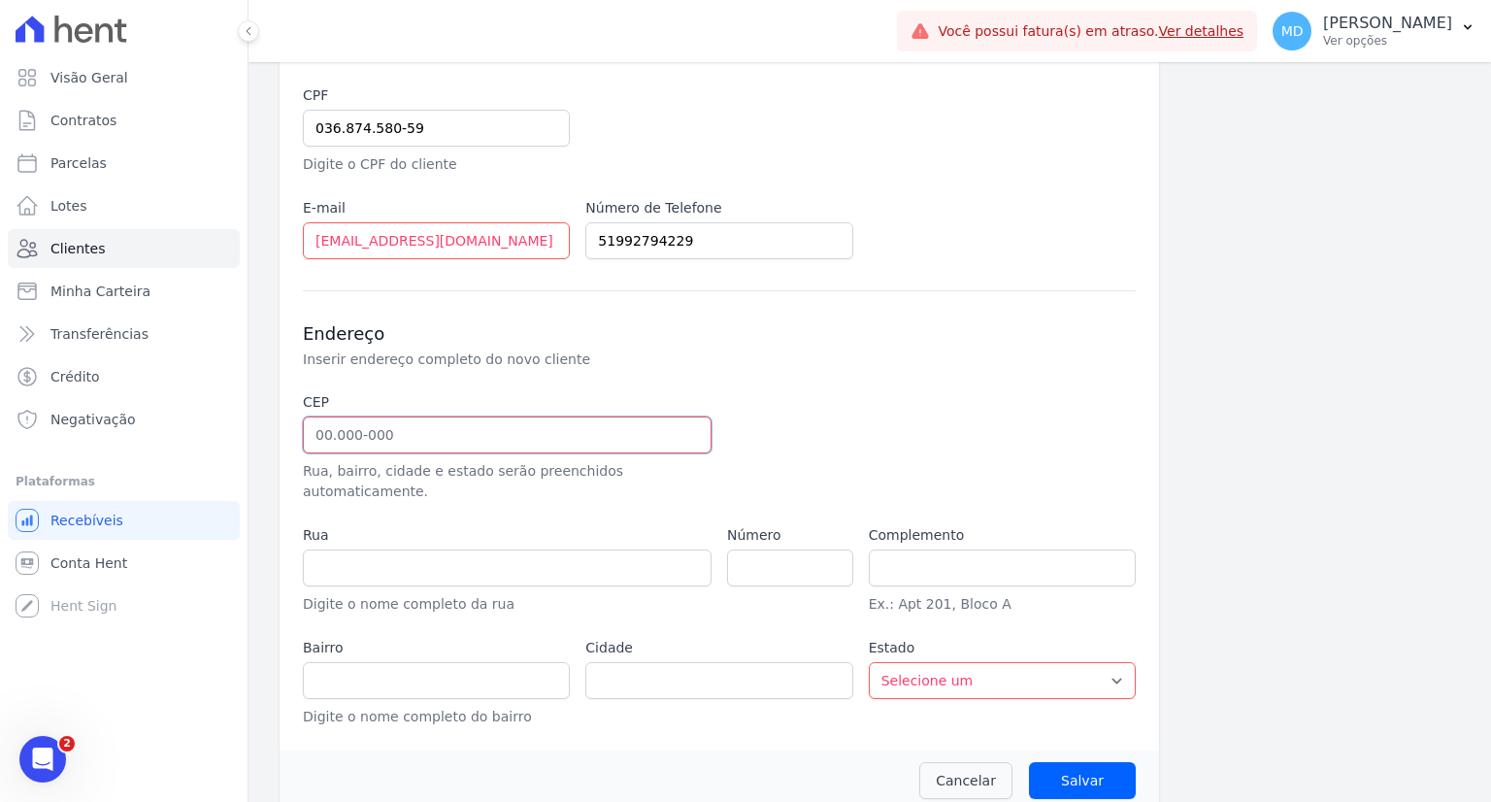
click at [474, 435] on input "text" at bounding box center [507, 434] width 409 height 37
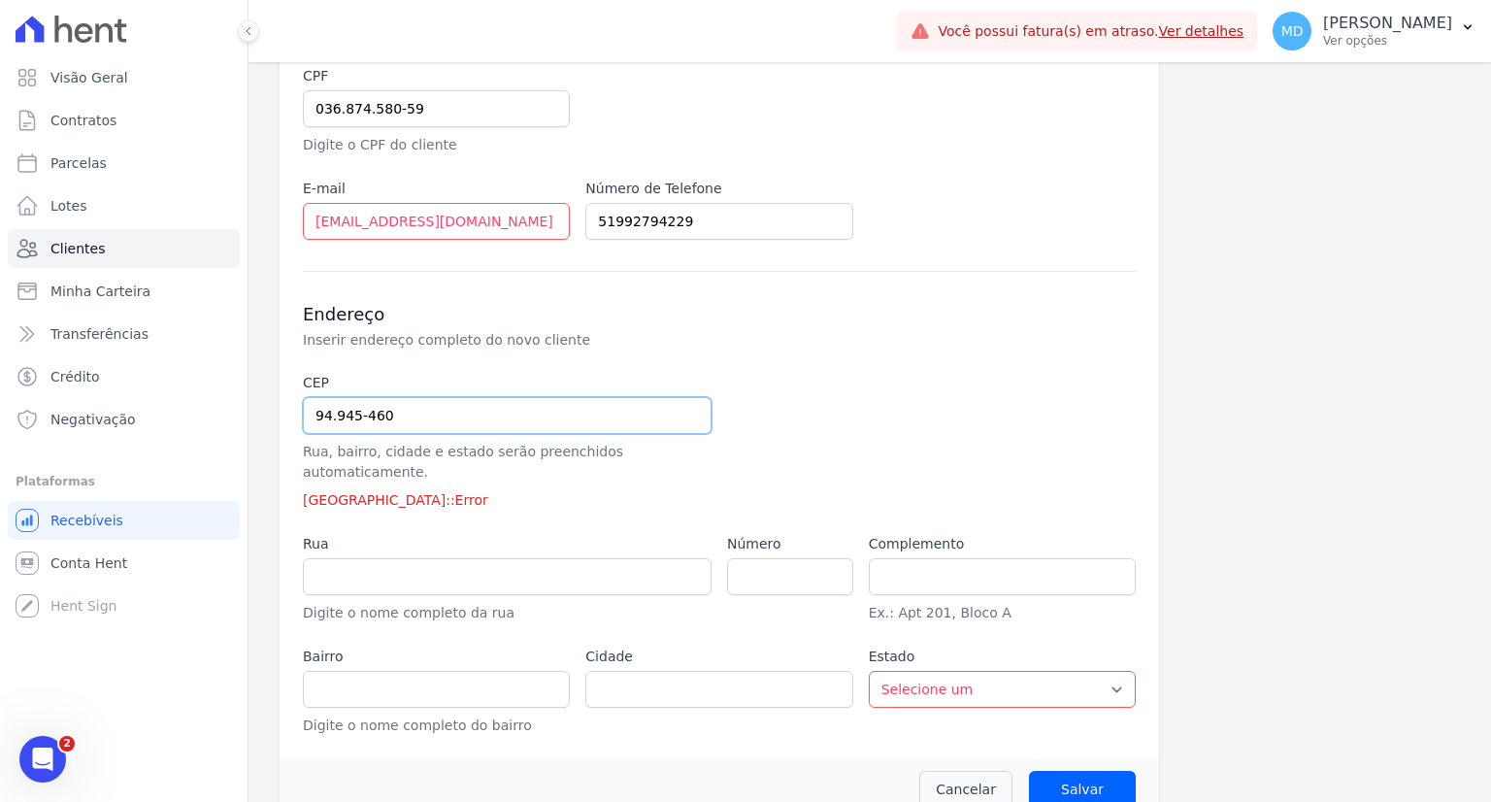
scroll to position [382, 0]
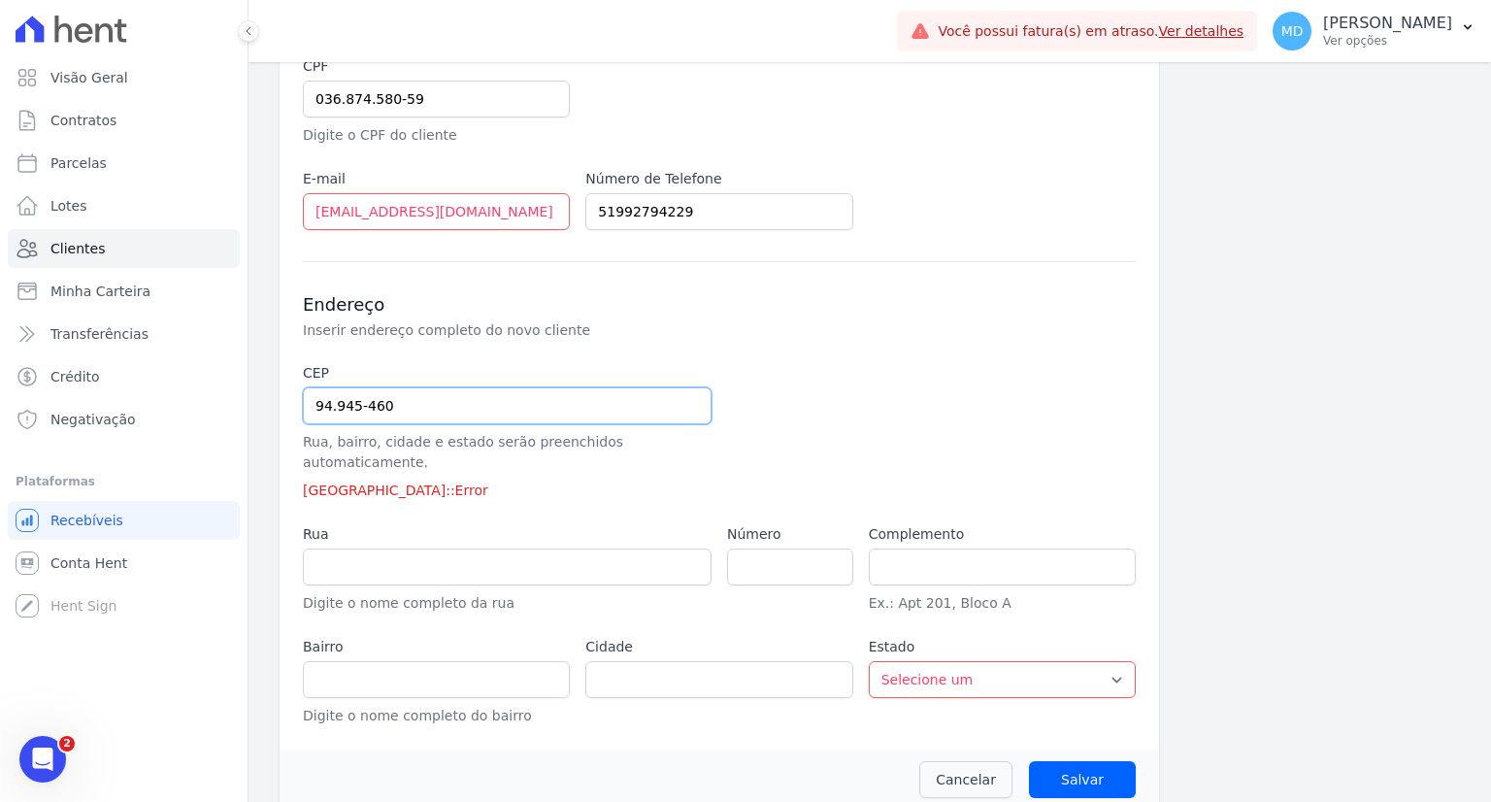
click at [416, 393] on input "94.945-460" at bounding box center [507, 405] width 409 height 37
click at [416, 400] on input "94.945-460" at bounding box center [507, 405] width 409 height 37
paste input "text"
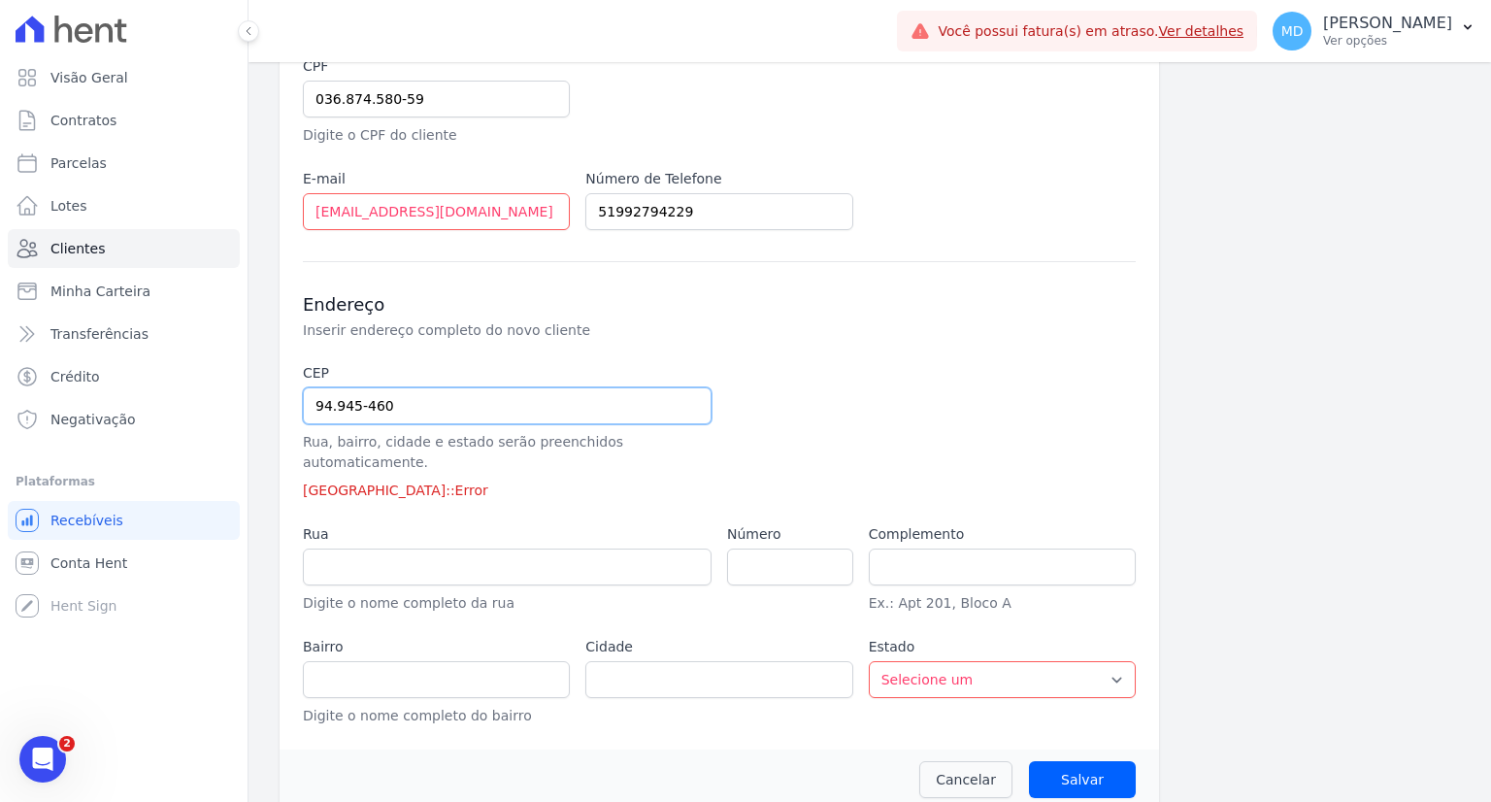
type input "94.945-460"
type input "[GEOGRAPHIC_DATA]"
type input "Cachoeirinha"
select select "RS"
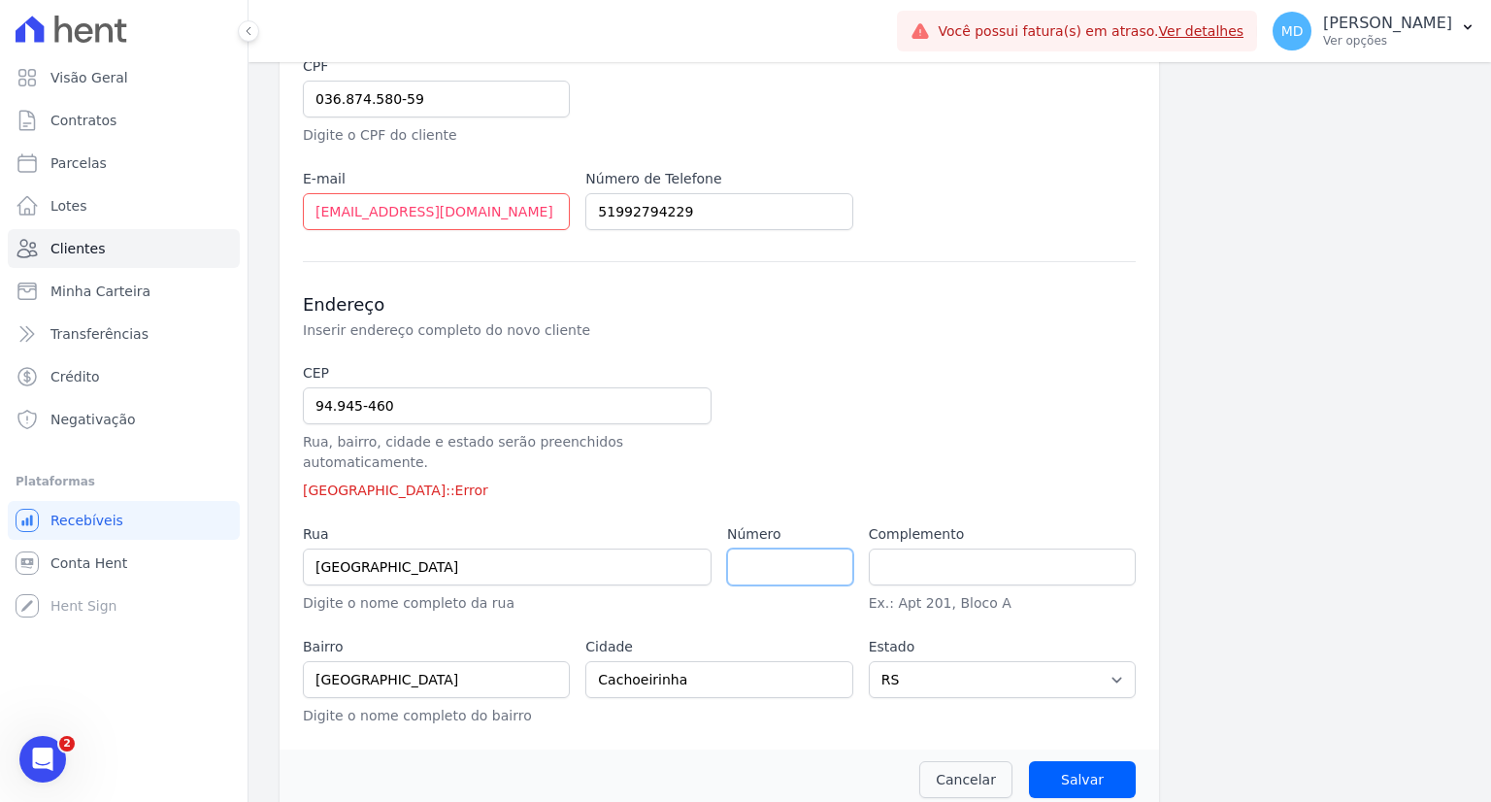
scroll to position [353, 0]
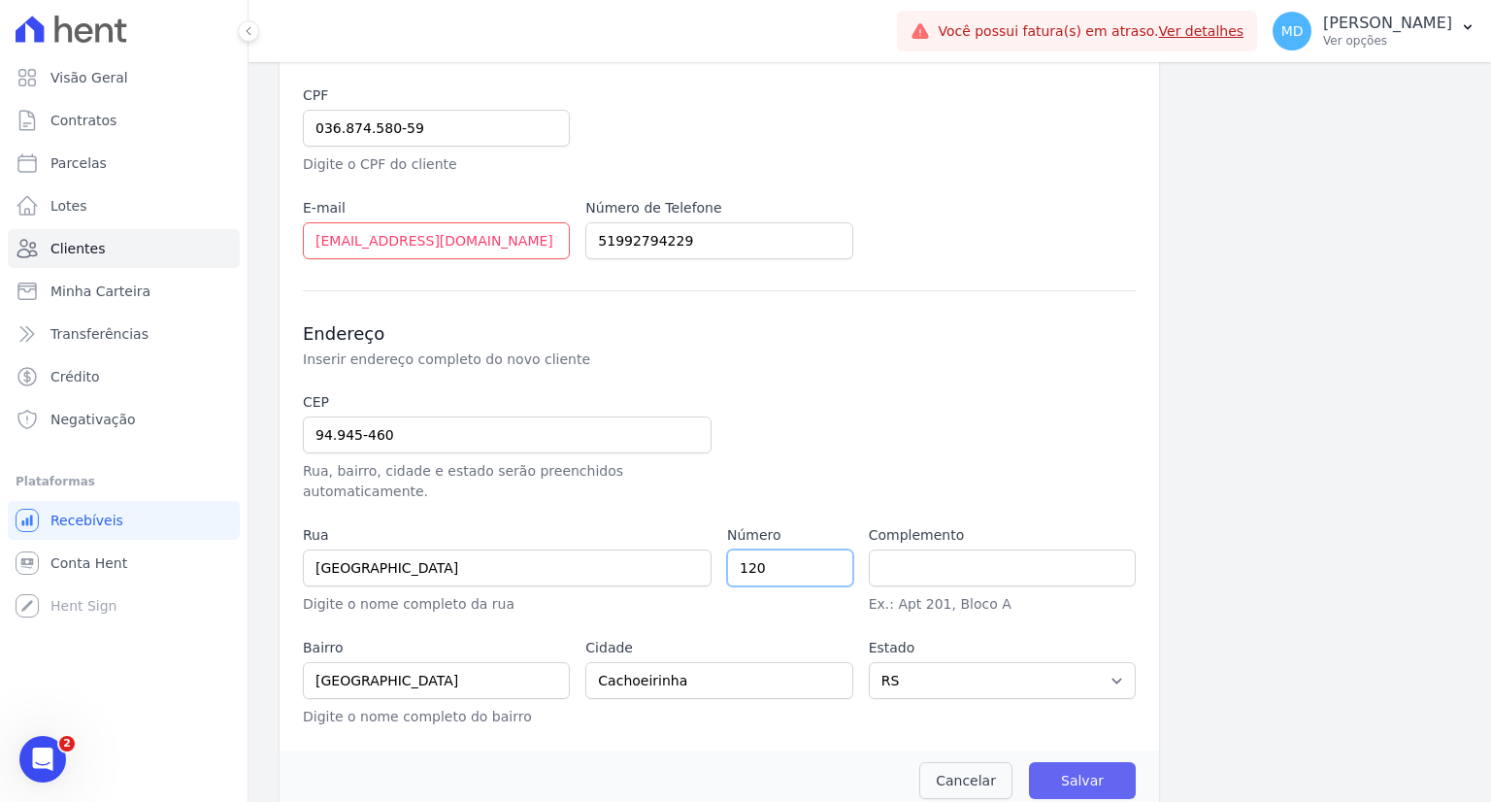
type input "120"
click at [1090, 762] on input "Salvar" at bounding box center [1082, 780] width 107 height 37
click at [1091, 762] on input "Salvar" at bounding box center [1082, 780] width 107 height 37
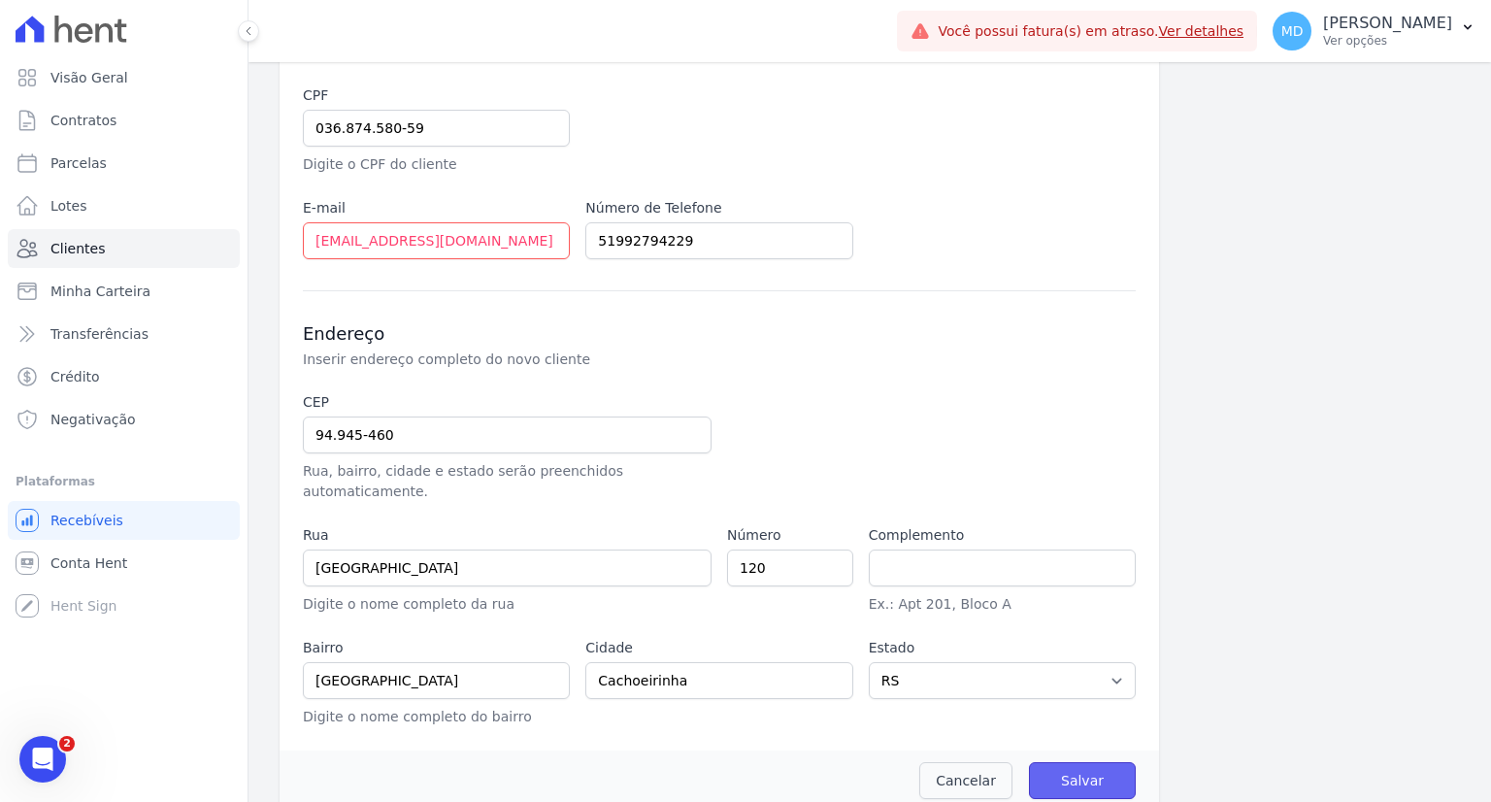
click at [1091, 762] on input "Salvar" at bounding box center [1082, 780] width 107 height 37
drag, startPoint x: 1126, startPoint y: 503, endPoint x: 1135, endPoint y: 475, distance: 29.5
click at [1127, 503] on div "Informações Básicas Detalhes do novo cliente (nome, documento, email e telefone…" at bounding box center [720, 272] width 880 height 955
drag, startPoint x: 332, startPoint y: 434, endPoint x: 361, endPoint y: 438, distance: 29.4
click at [332, 433] on input "94.945-460" at bounding box center [507, 434] width 409 height 37
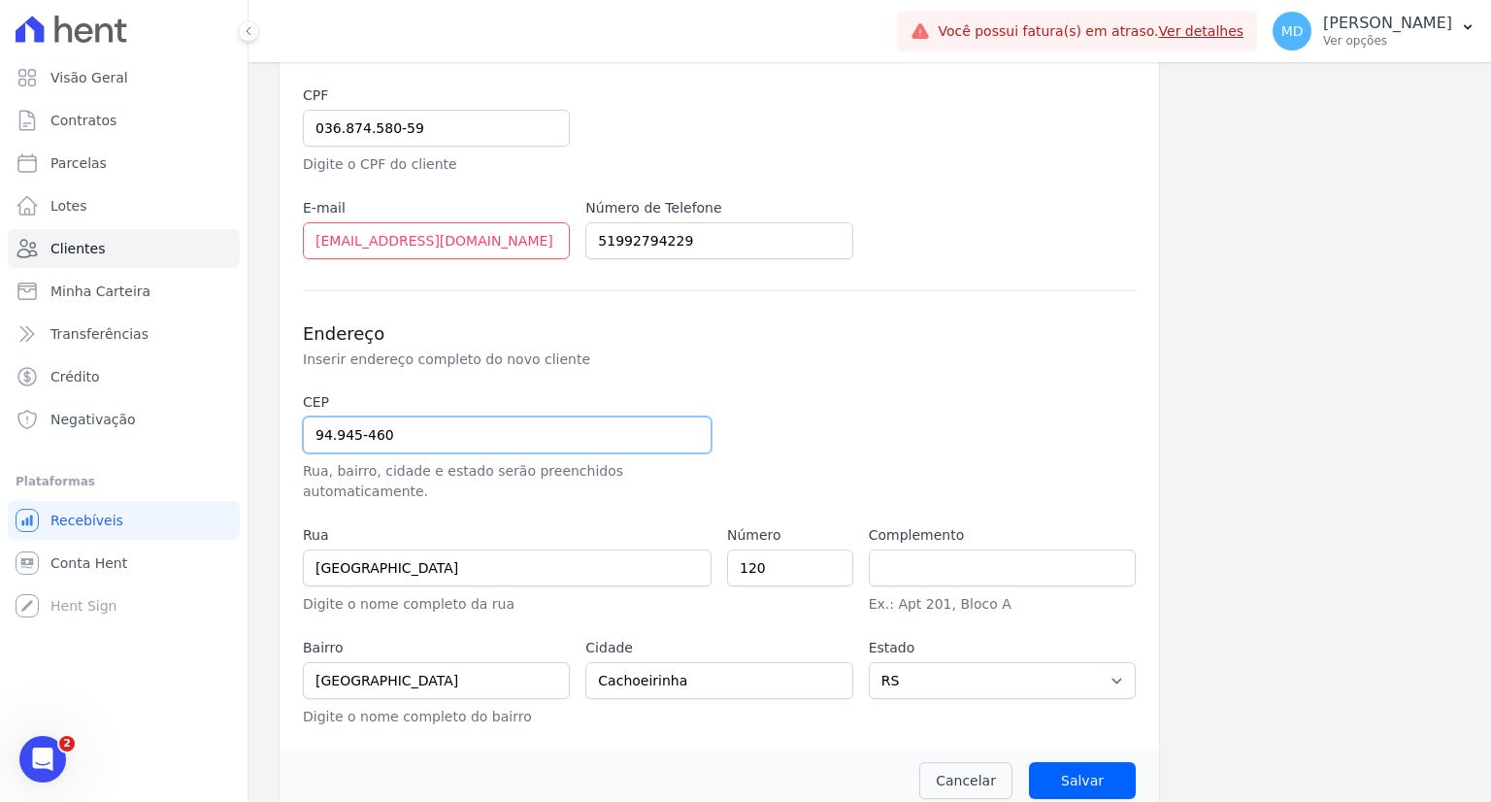
type input "94.945-46"
select select
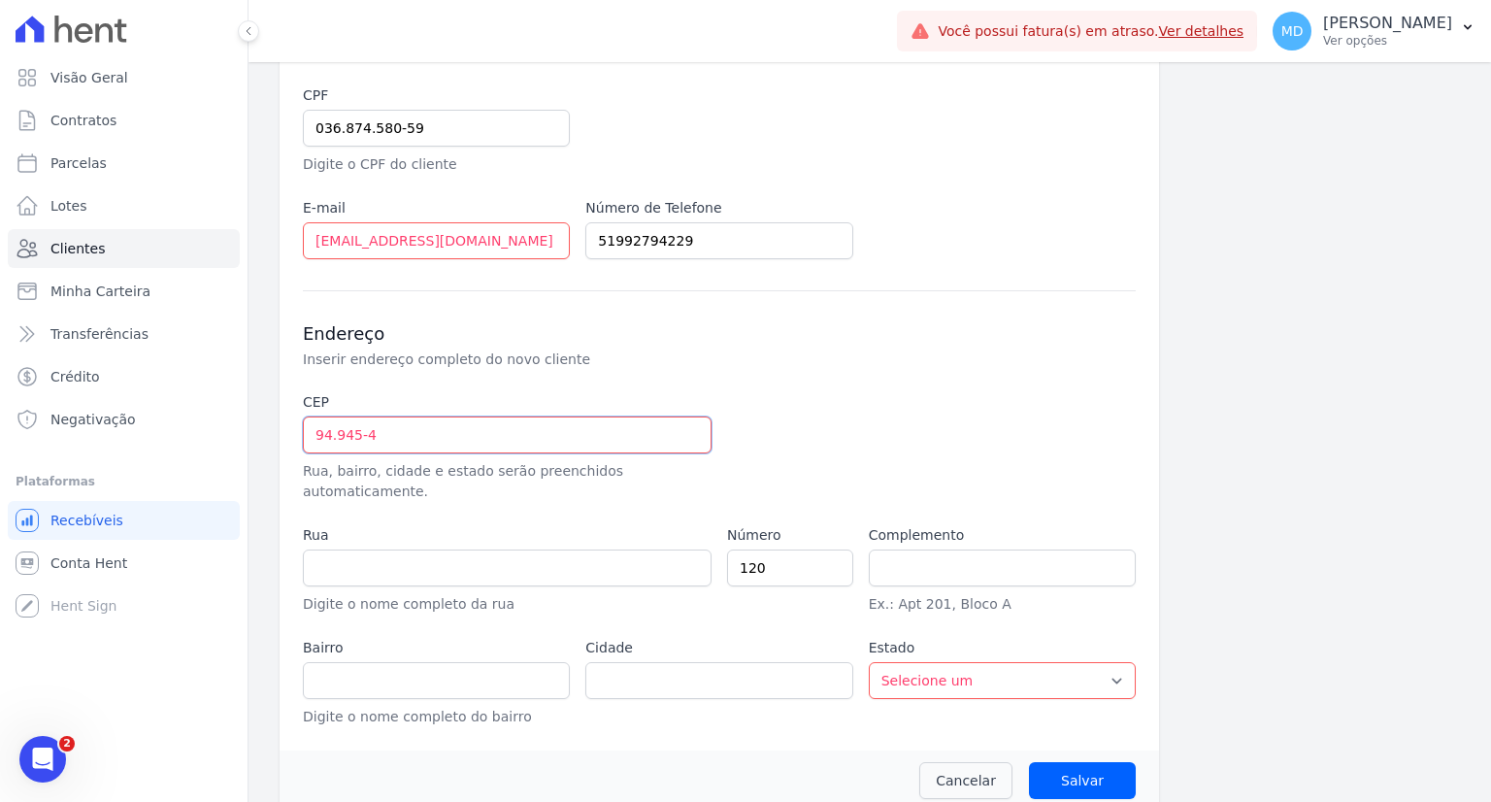
type input "94.945-4"
type input "[GEOGRAPHIC_DATA]"
type input "Cachoeirinha"
select select "RS"
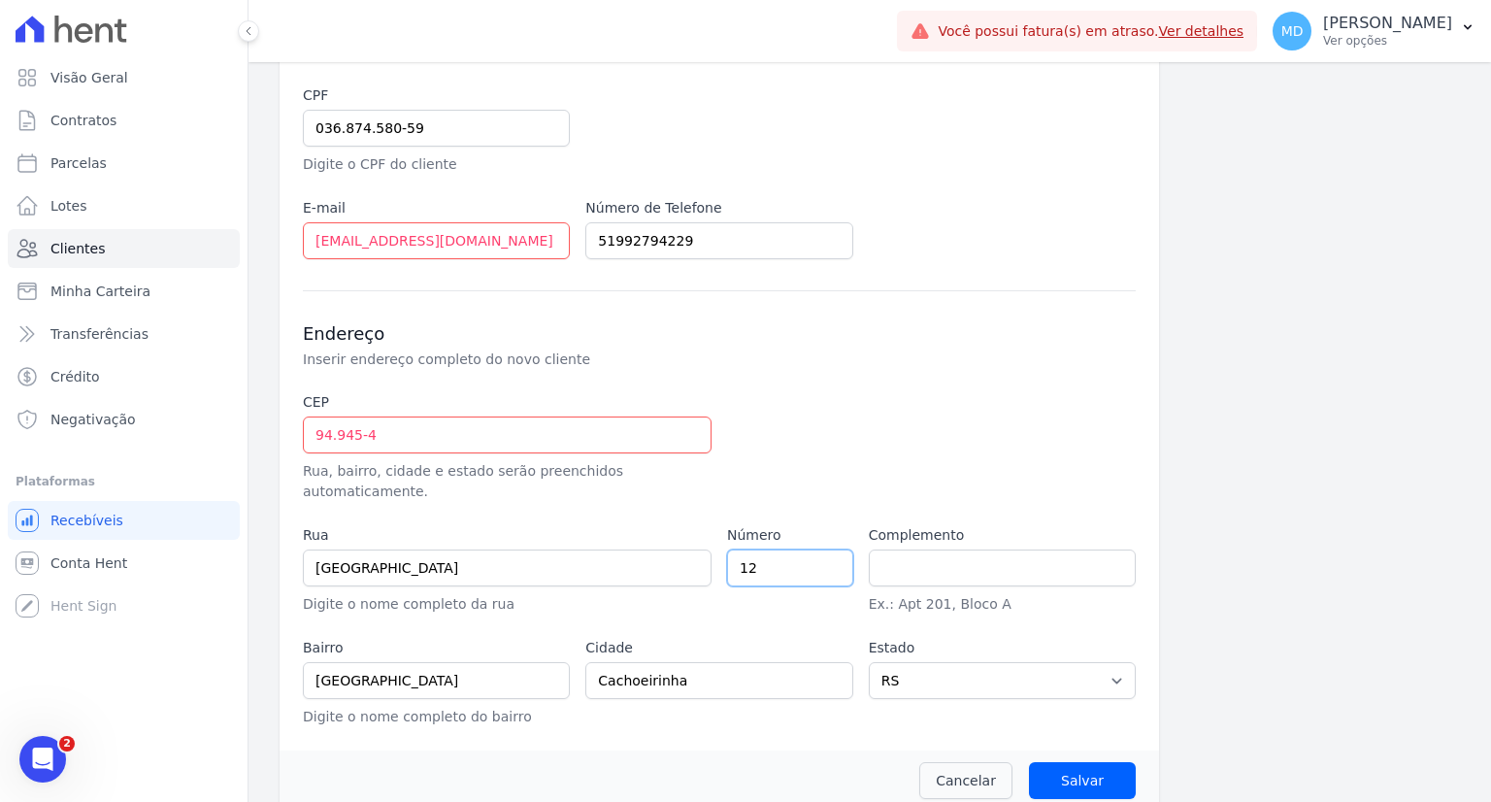
type input "1"
click at [385, 425] on input "94.945-4" at bounding box center [507, 434] width 409 height 37
type input "94.945-"
select select
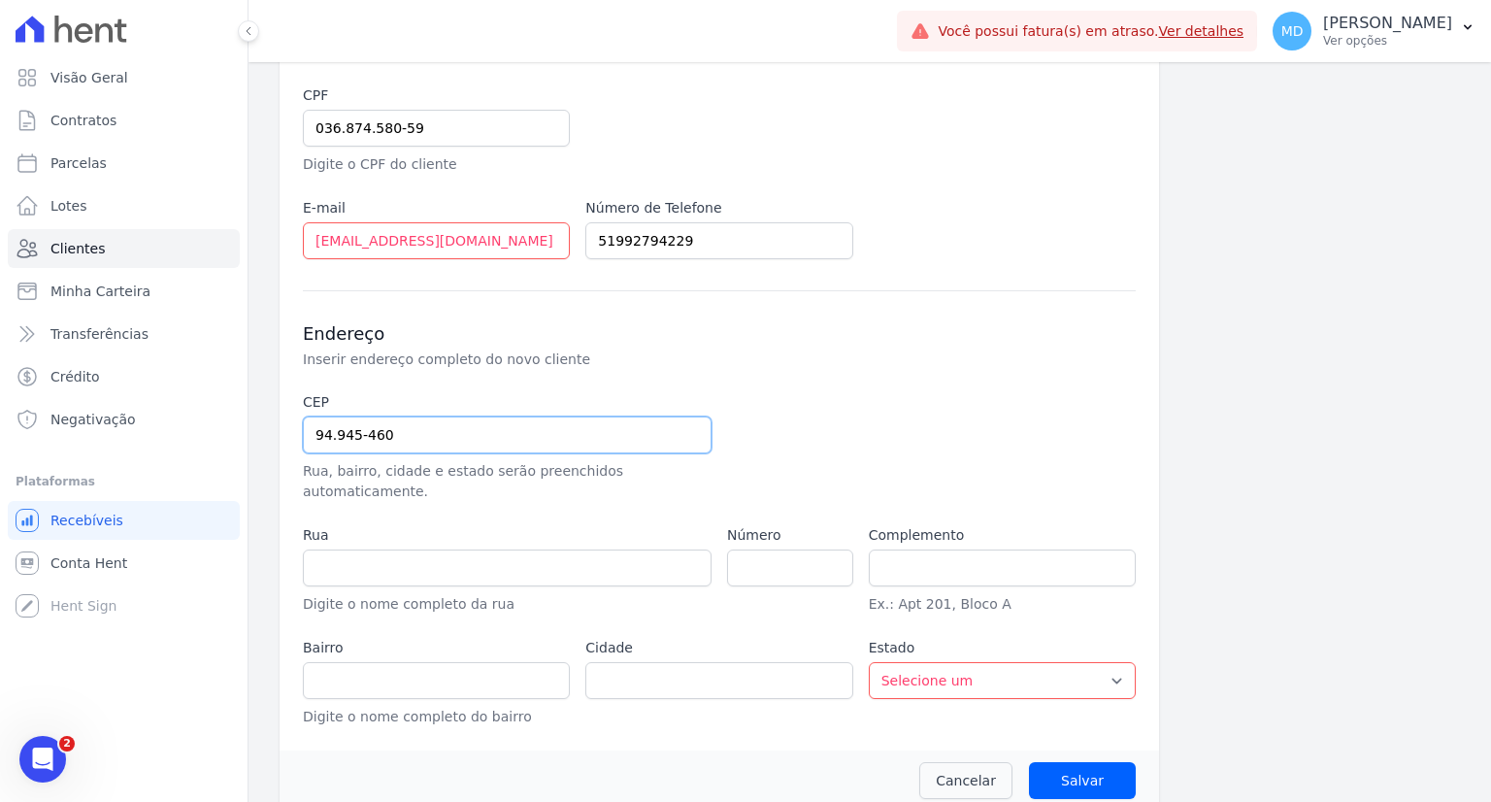
type input "94.945-460"
type input "[GEOGRAPHIC_DATA]"
type input "Cachoeirinha"
select select "RS"
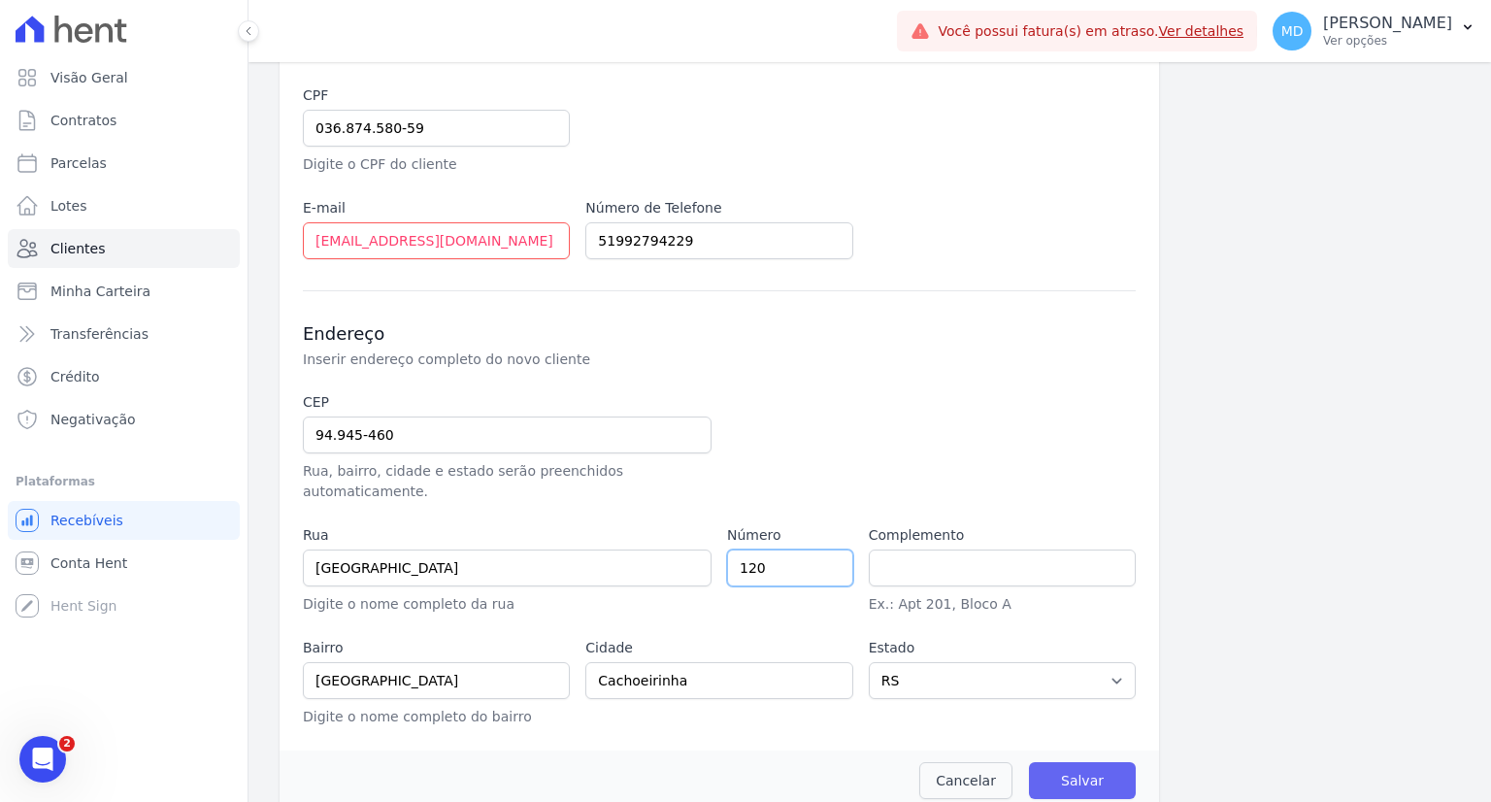
type input "120"
click at [1091, 762] on input "Salvar" at bounding box center [1082, 780] width 107 height 37
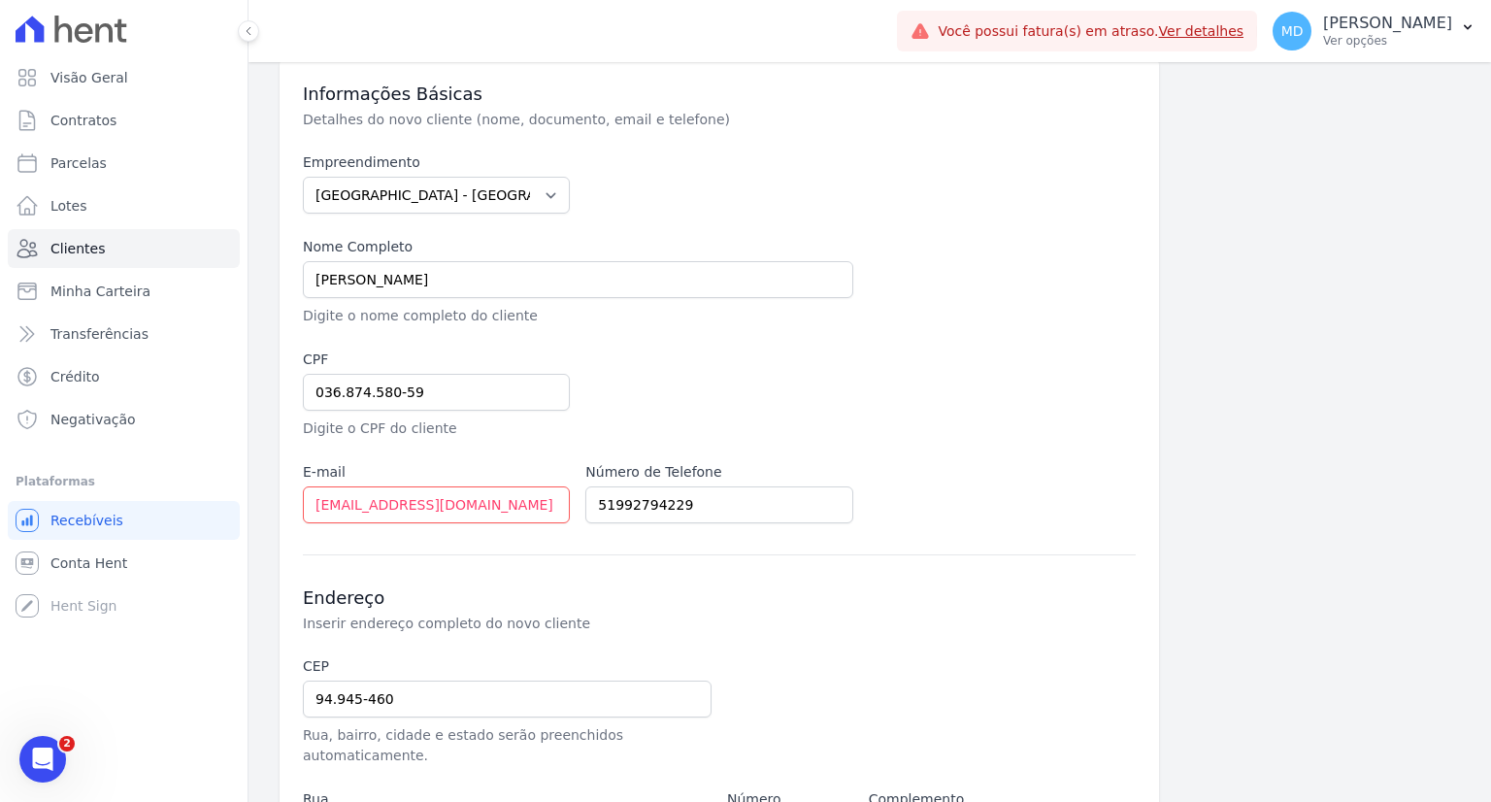
scroll to position [0, 0]
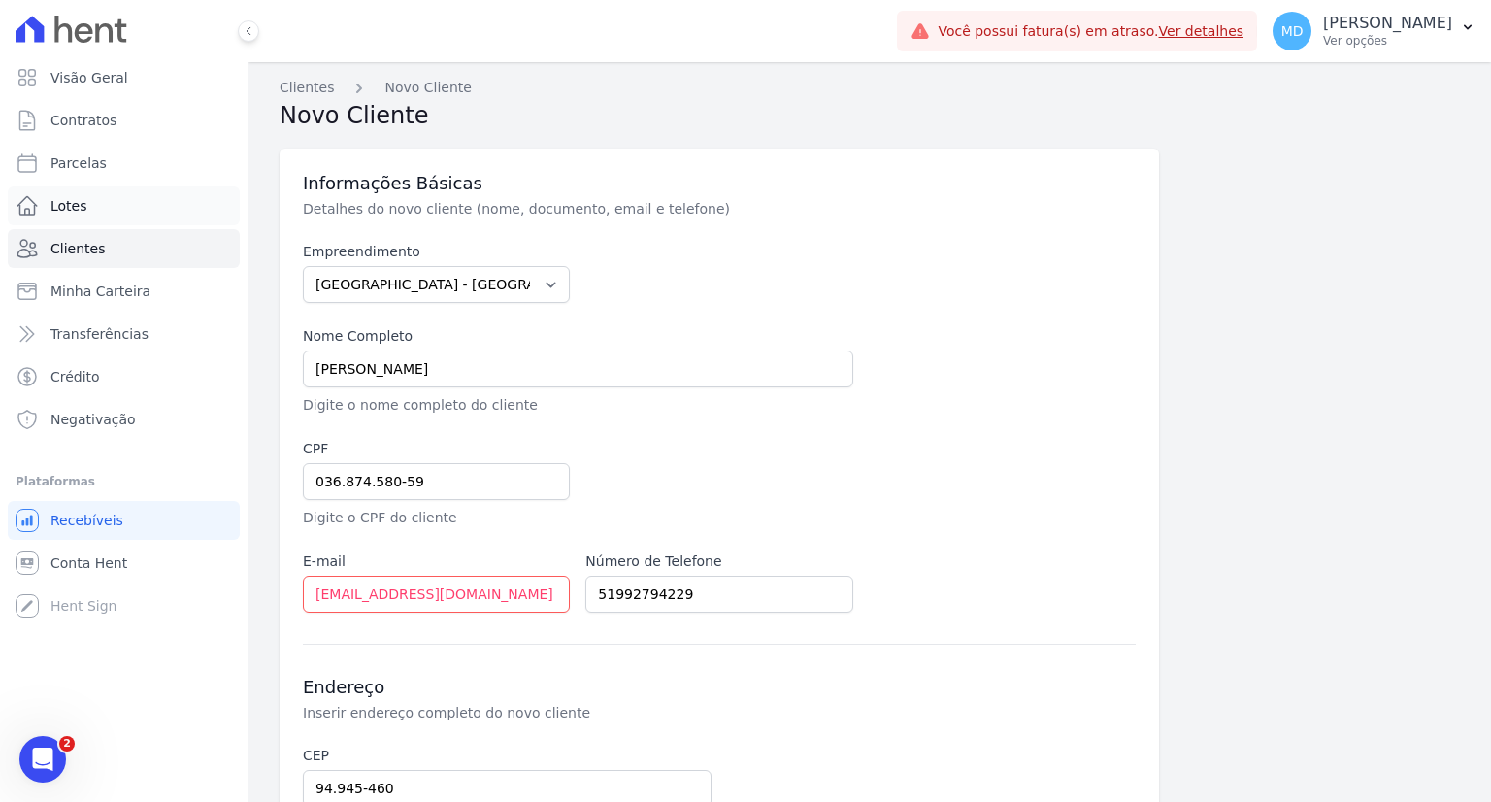
click at [120, 214] on link "Lotes" at bounding box center [124, 205] width 232 height 39
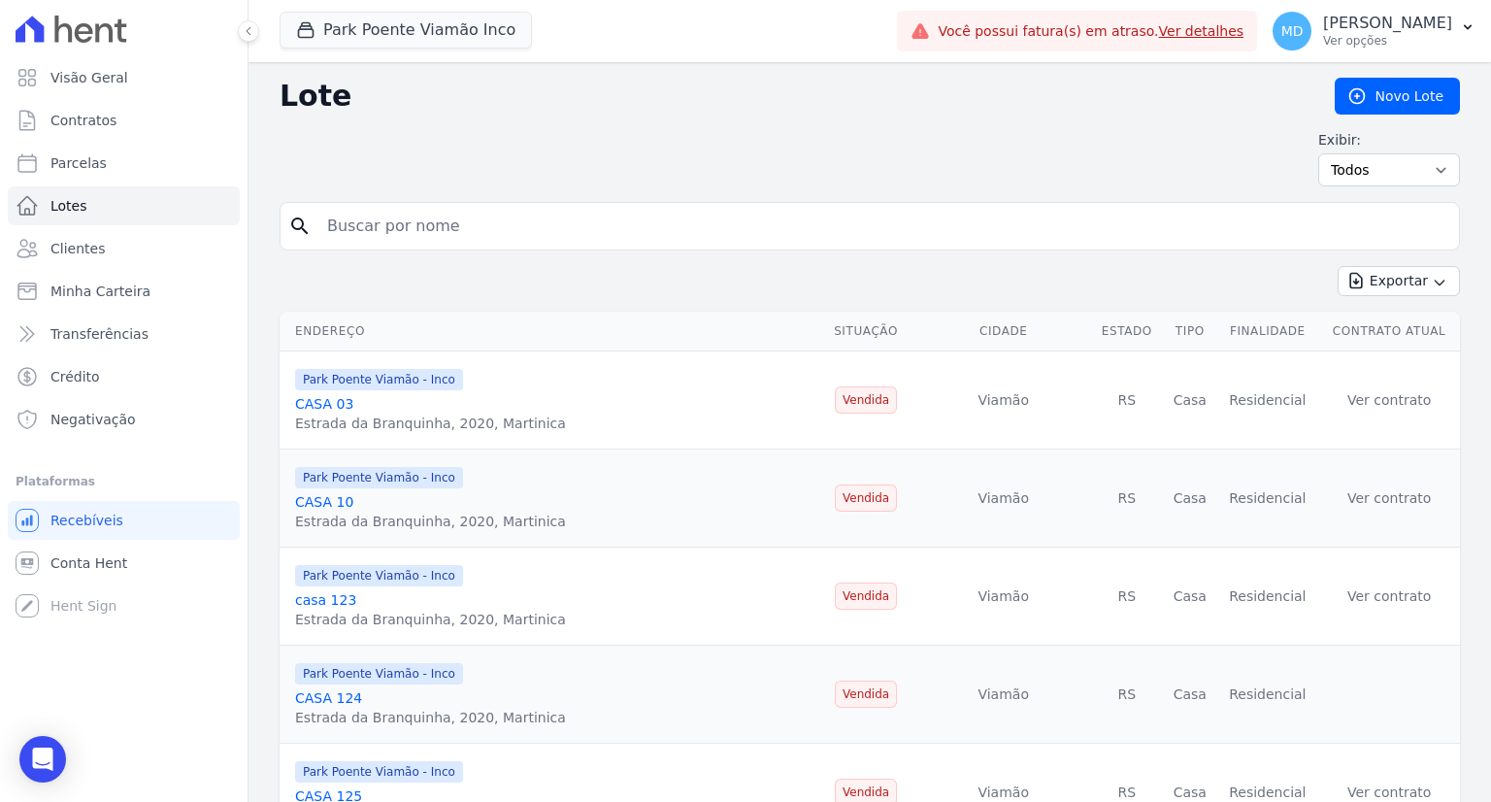
click at [435, 229] on input "search" at bounding box center [883, 226] width 1136 height 39
type input "a"
type input "A"
type input "BLOCO 10 APTO 104"
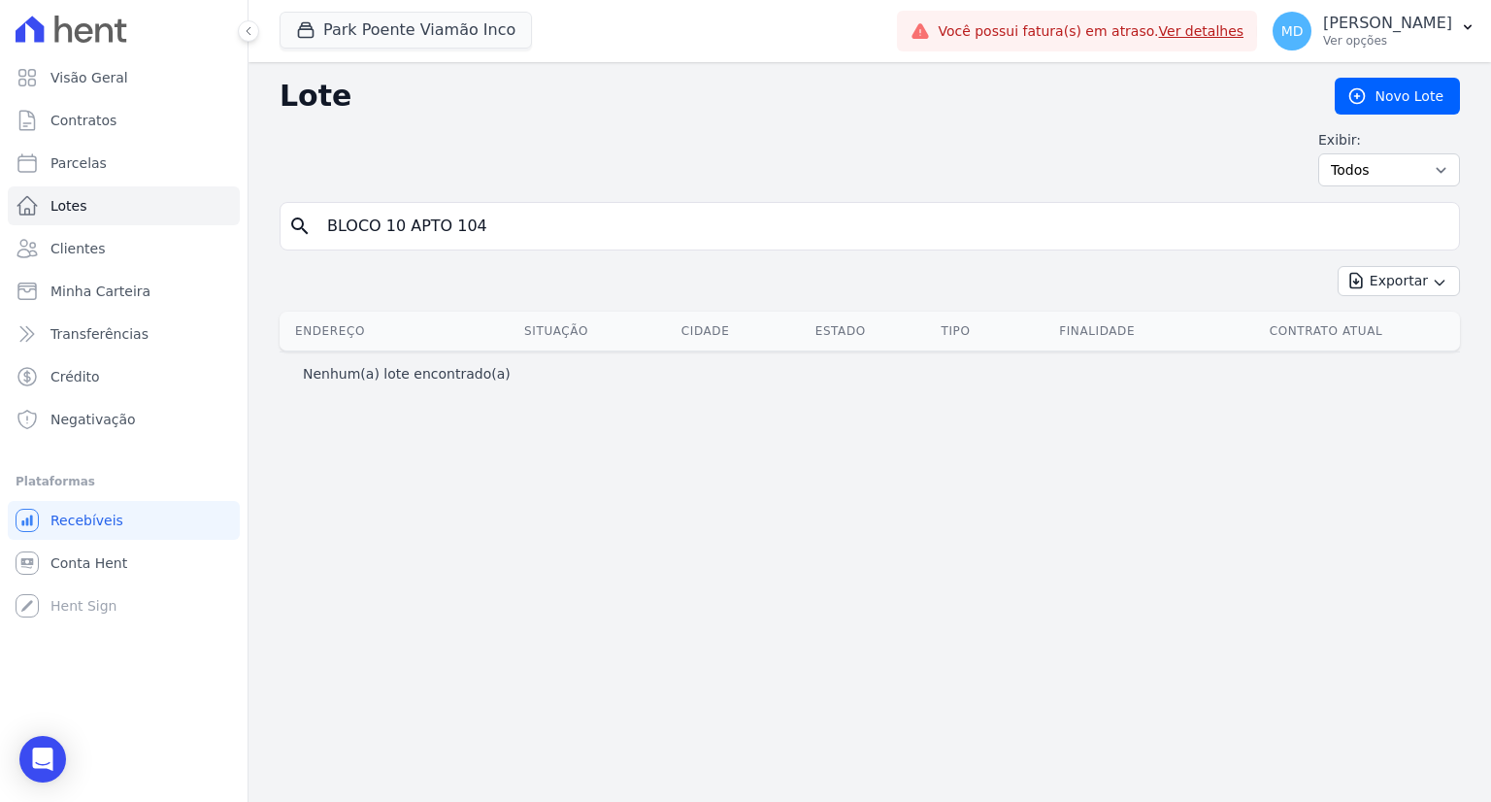
click at [497, 244] on input "BLOCO 10 APTO 104" at bounding box center [883, 226] width 1136 height 39
click at [497, 245] on div "search BLOCO 10 APTO 104" at bounding box center [870, 226] width 1180 height 49
click at [497, 237] on input "BLOCO 10 APTO 104" at bounding box center [883, 226] width 1136 height 39
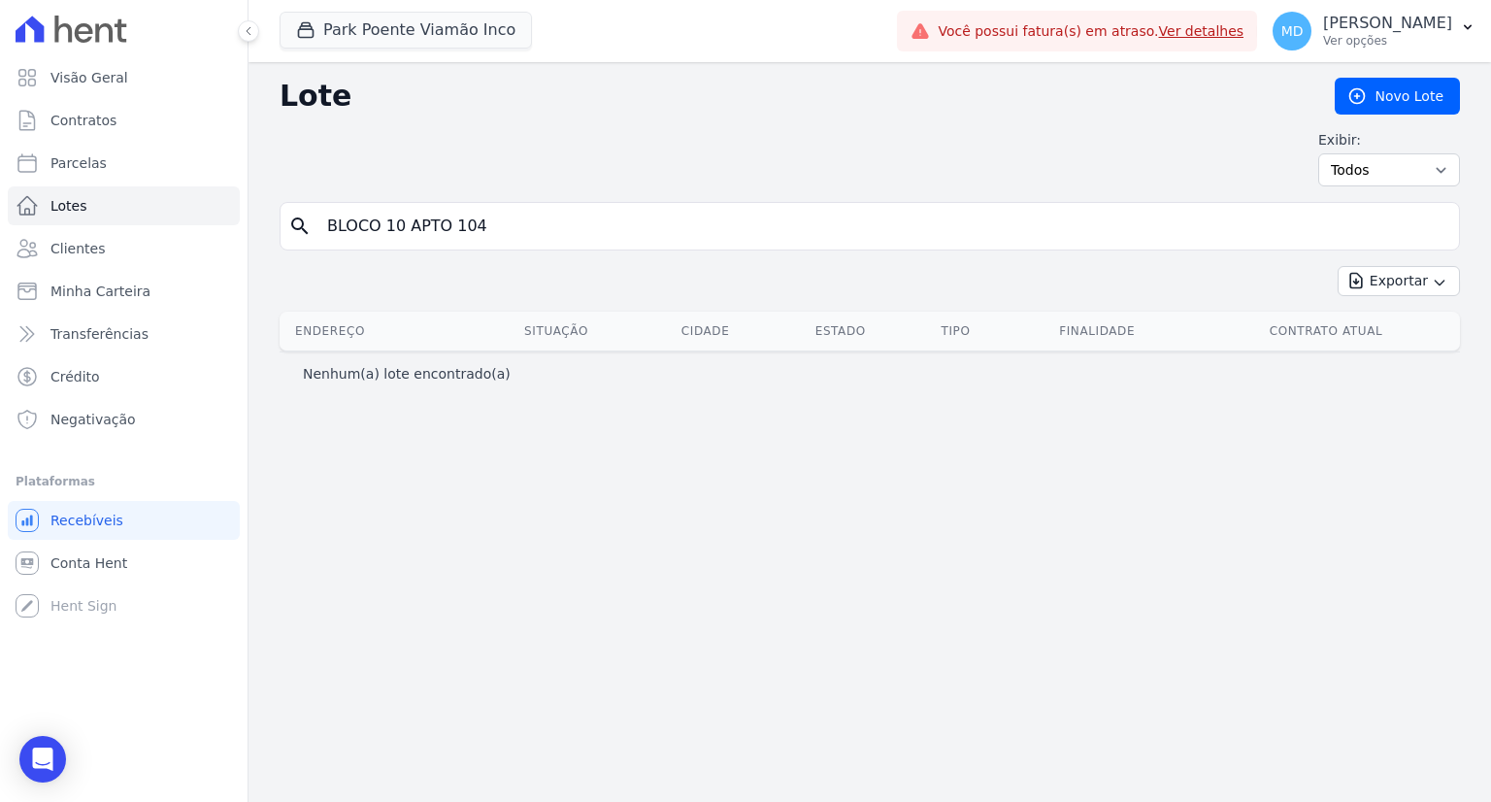
click at [497, 237] on input "BLOCO 10 APTO 104" at bounding box center [883, 226] width 1136 height 39
click at [1394, 95] on link "Novo Lote" at bounding box center [1397, 96] width 125 height 37
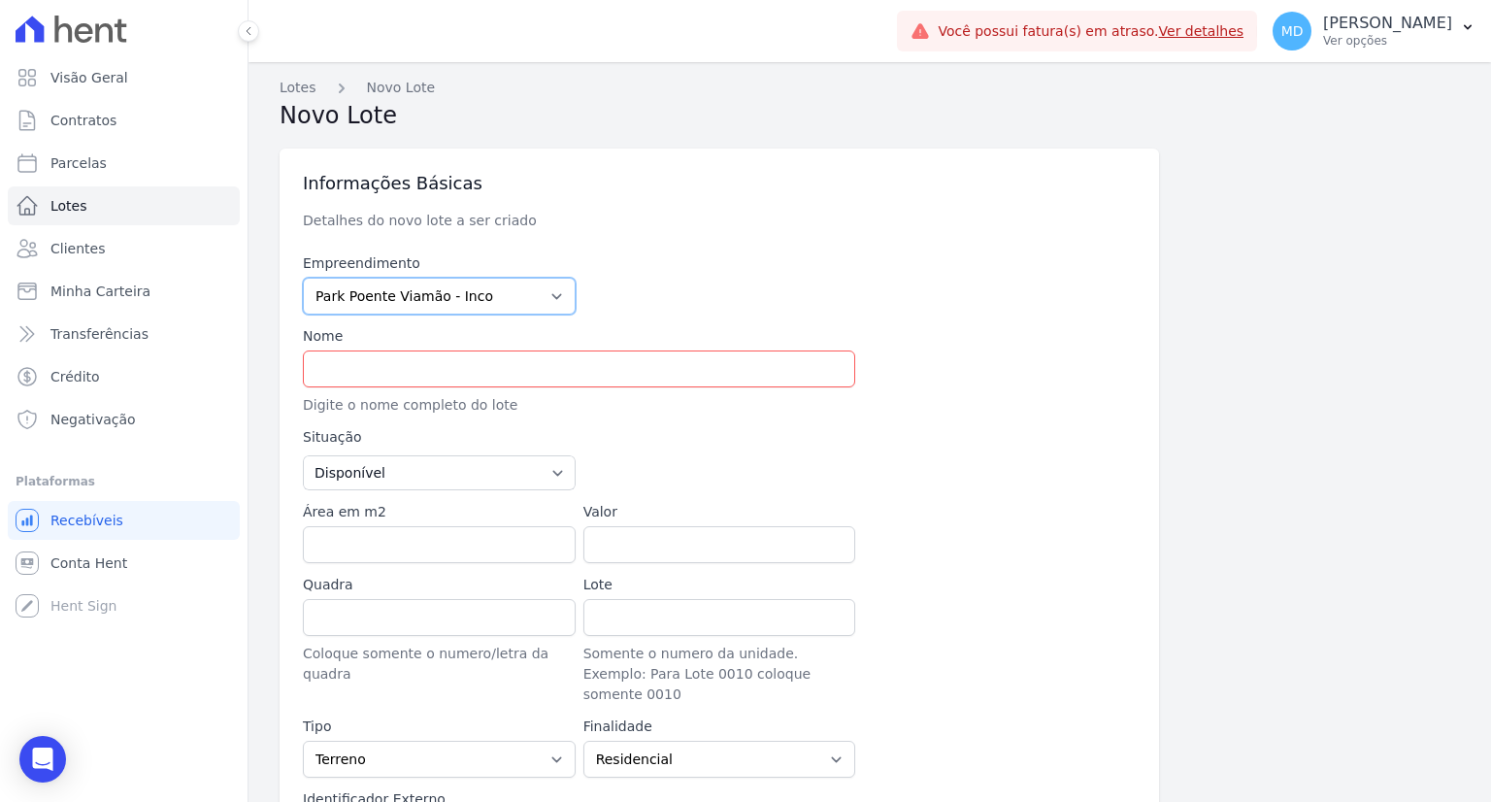
click at [452, 303] on select "[GEOGRAPHIC_DATA] - [GEOGRAPHIC_DATA] - [GEOGRAPHIC_DATA] - JPI Clube Residenci…" at bounding box center [439, 296] width 273 height 37
select select "980c1eb1-4231-460f-863e-120dd4190085"
click at [303, 278] on select "[GEOGRAPHIC_DATA] - [GEOGRAPHIC_DATA] - [GEOGRAPHIC_DATA] - JPI Clube Residenci…" at bounding box center [439, 296] width 273 height 37
type input "90.150-005"
click at [392, 371] on input "text" at bounding box center [579, 368] width 552 height 37
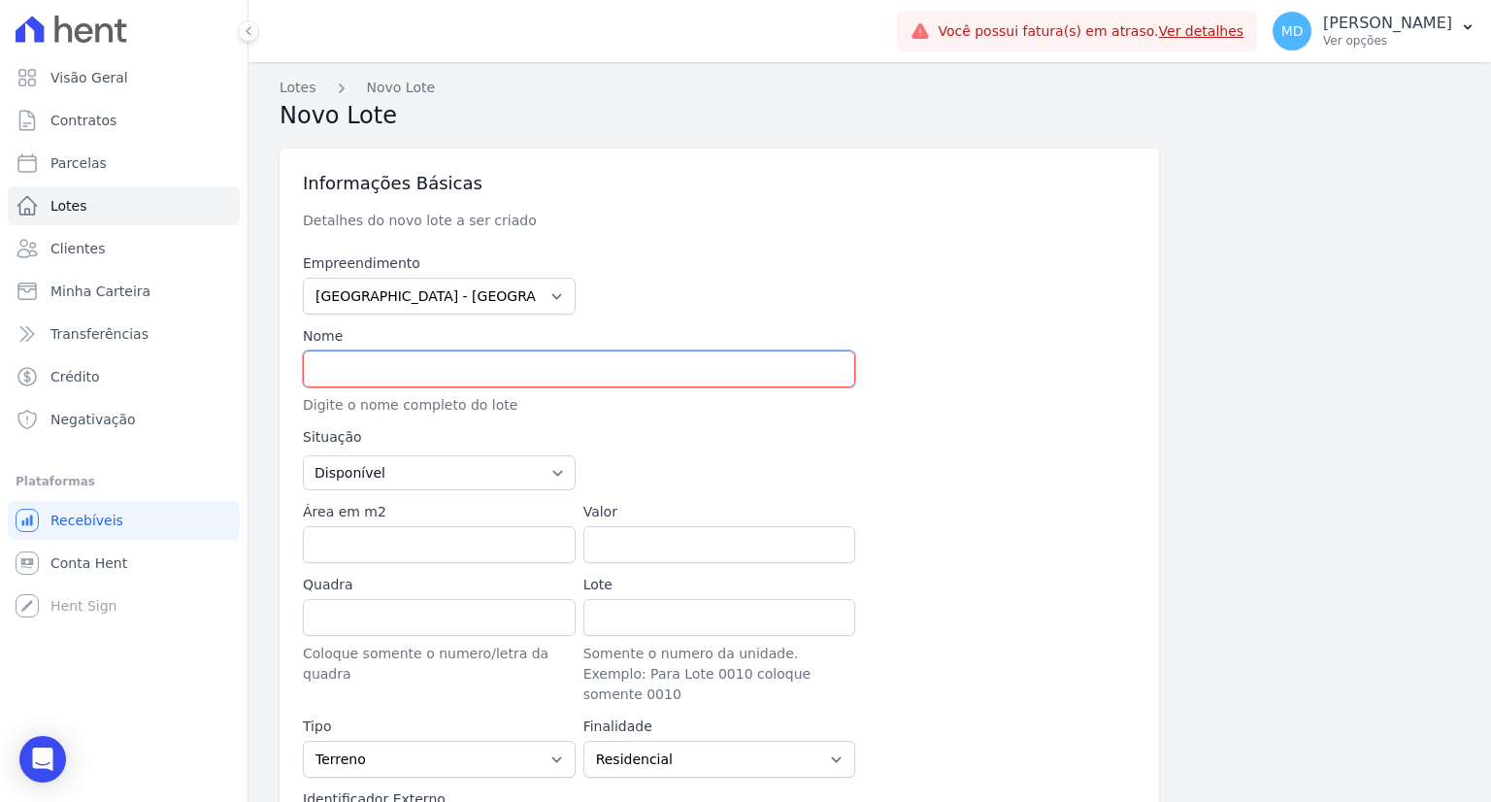
type input "Avenida Getúlio Vargas"
type input "Menino Deus"
type input "Porto Alegre"
select select "RS"
type input "APTO 104 BLOCO 10"
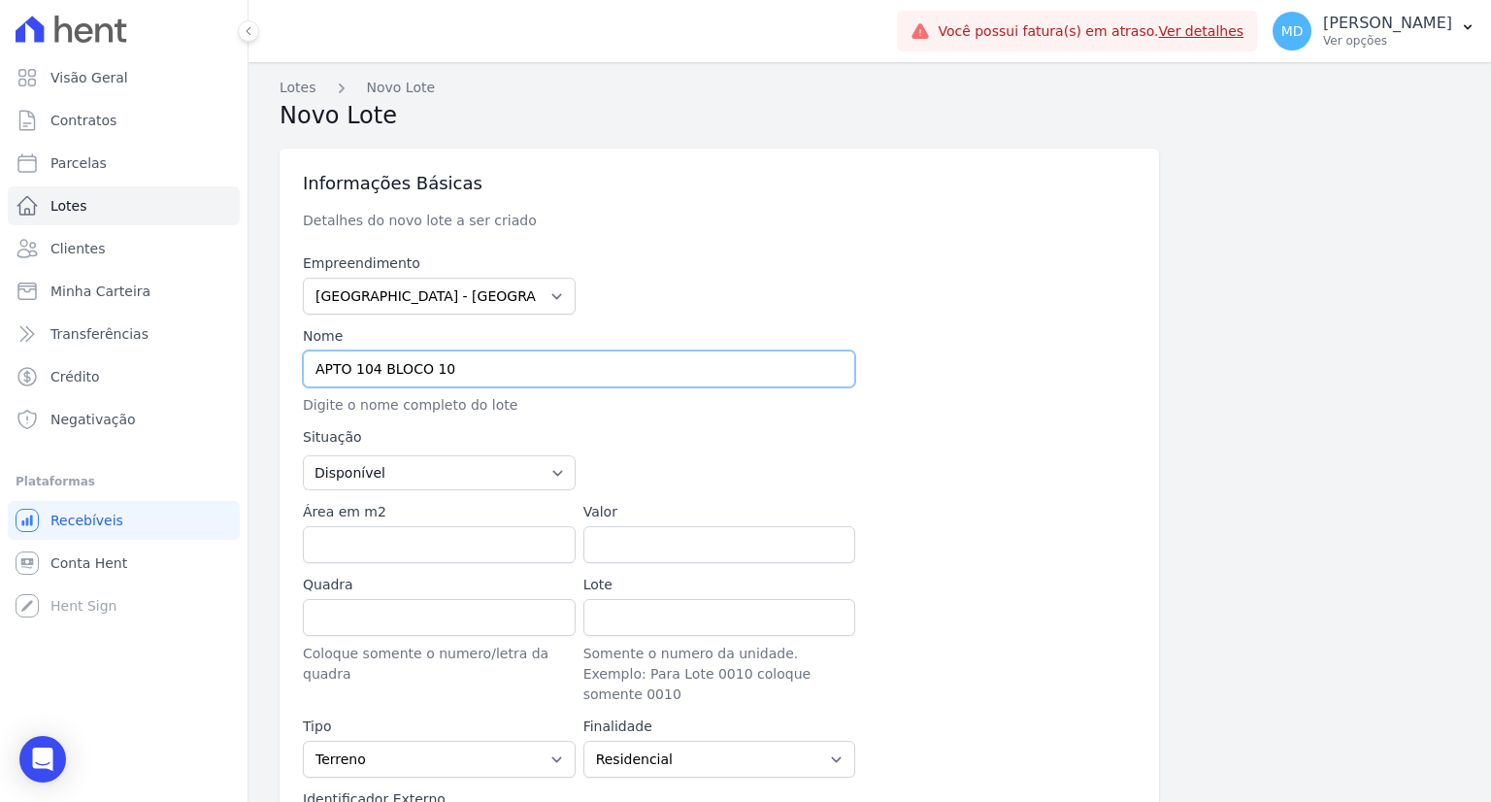
click at [478, 376] on input "APTO 104 BLOCO 10" at bounding box center [579, 368] width 552 height 37
click at [480, 376] on input "APTO 104 BLOCO 10" at bounding box center [579, 368] width 552 height 37
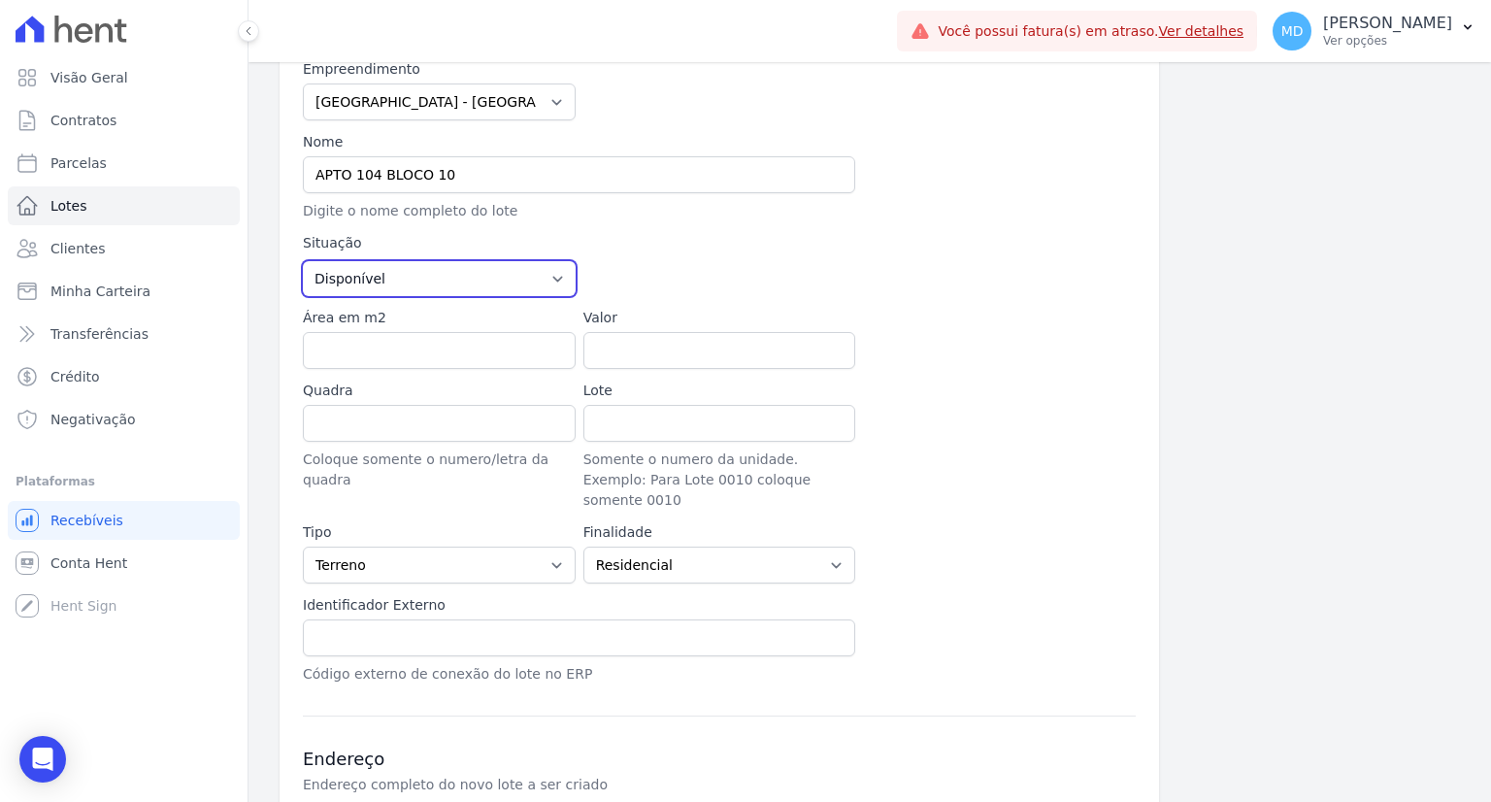
click at [391, 273] on select "Disponível Vendida Reservada Indisponível" at bounding box center [439, 278] width 273 height 35
select select "sold"
click at [303, 261] on select "Disponível Vendida Reservada Indisponível" at bounding box center [439, 278] width 273 height 35
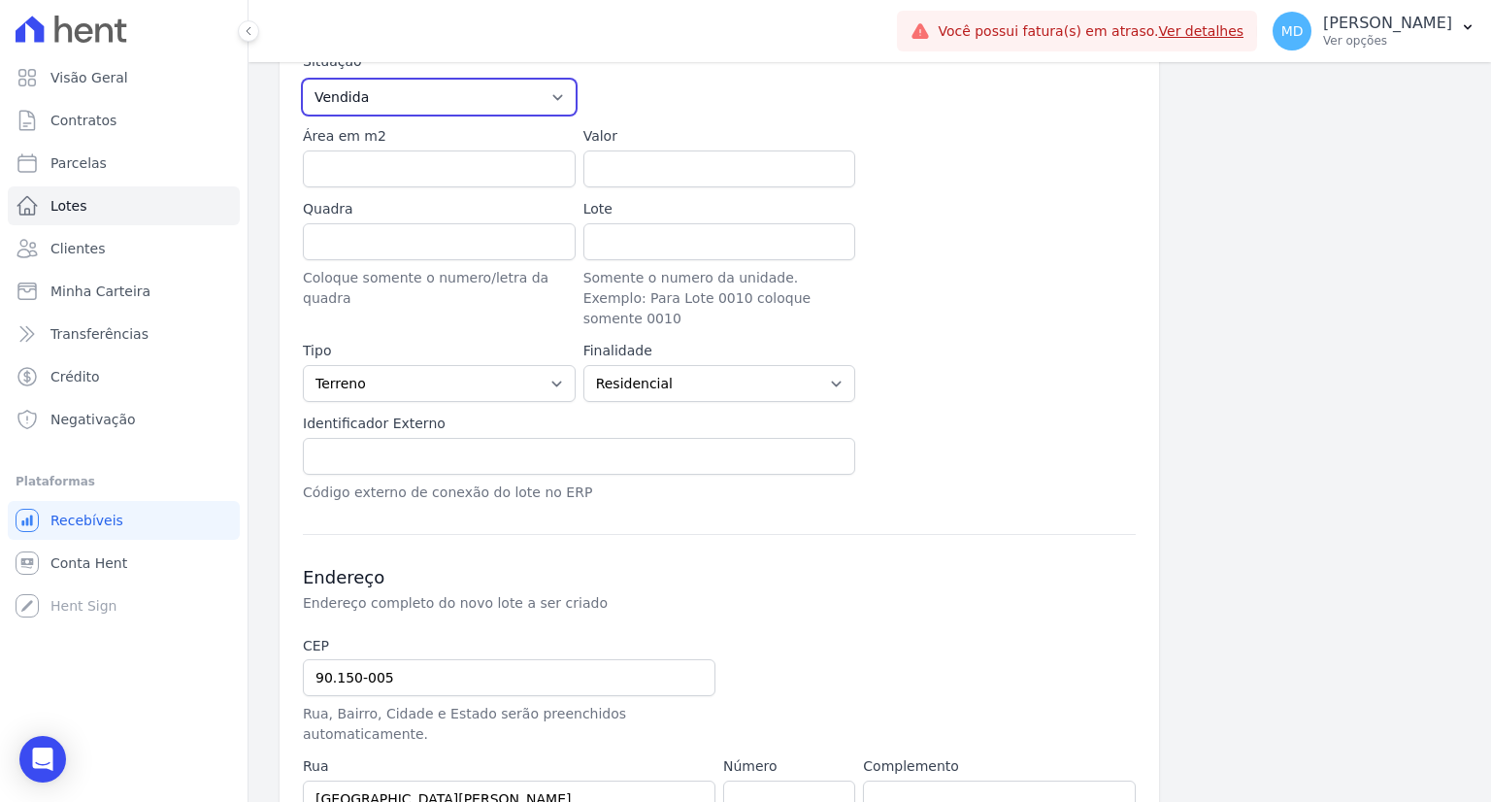
scroll to position [388, 0]
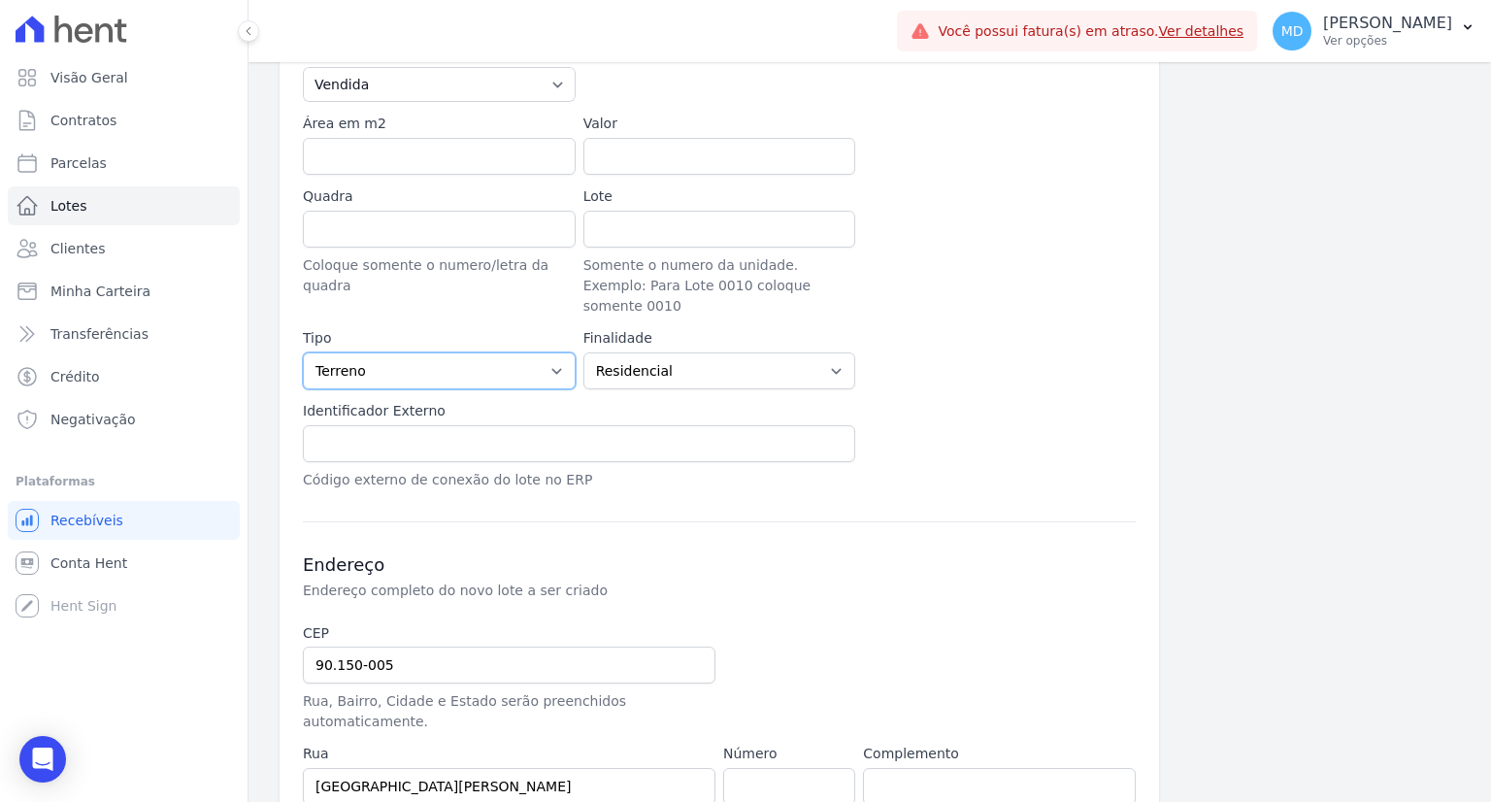
click at [406, 352] on select "Casa Apartamento Escritório Flat Loja Espaço Comercial Terreno Outros" at bounding box center [439, 370] width 273 height 37
select select "apartment"
click at [303, 352] on select "Casa Apartamento Escritório Flat Loja Espaço Comercial Terreno Outros" at bounding box center [439, 370] width 273 height 37
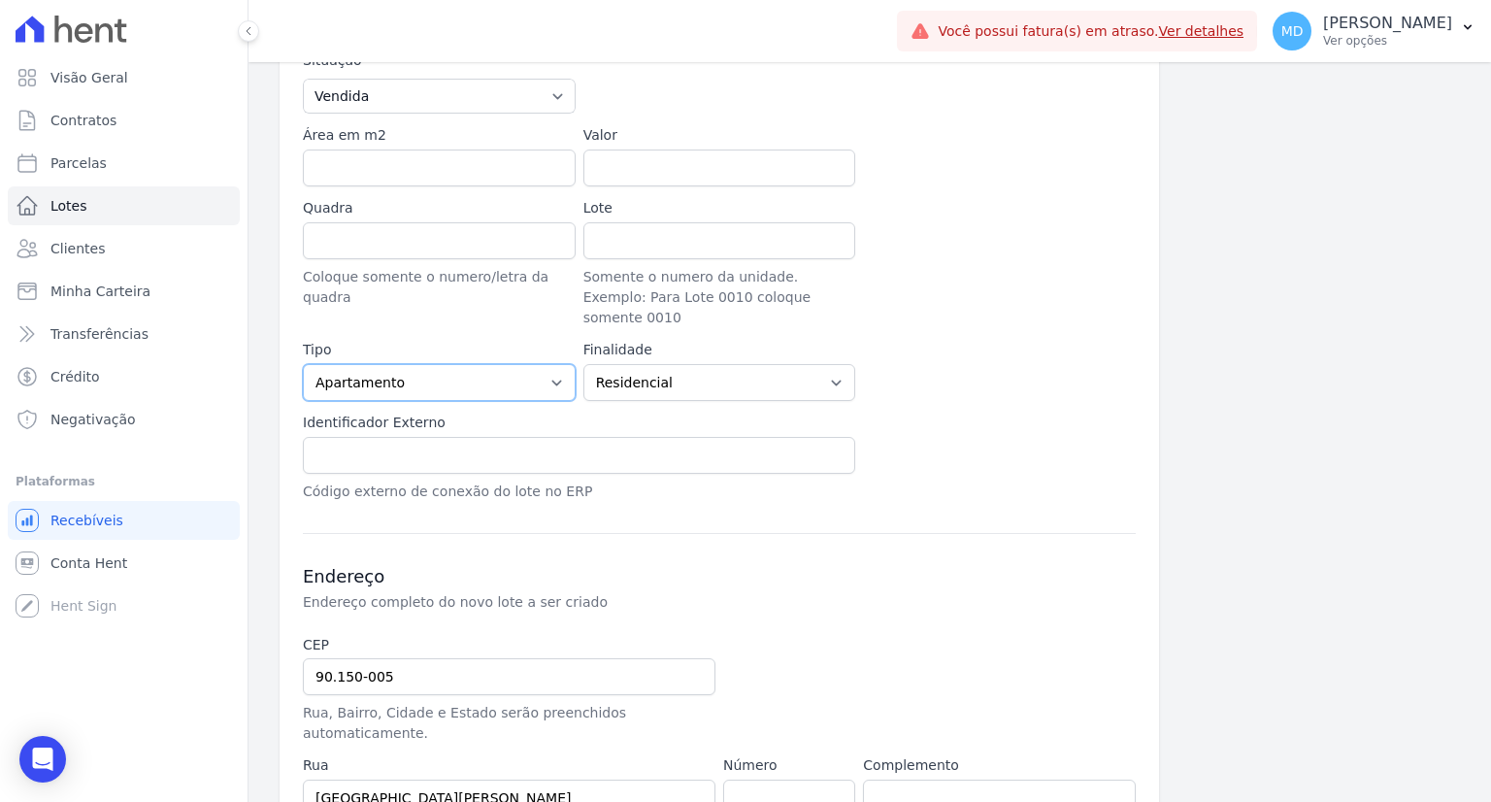
scroll to position [485, 0]
